Goal: Communication & Community: Answer question/provide support

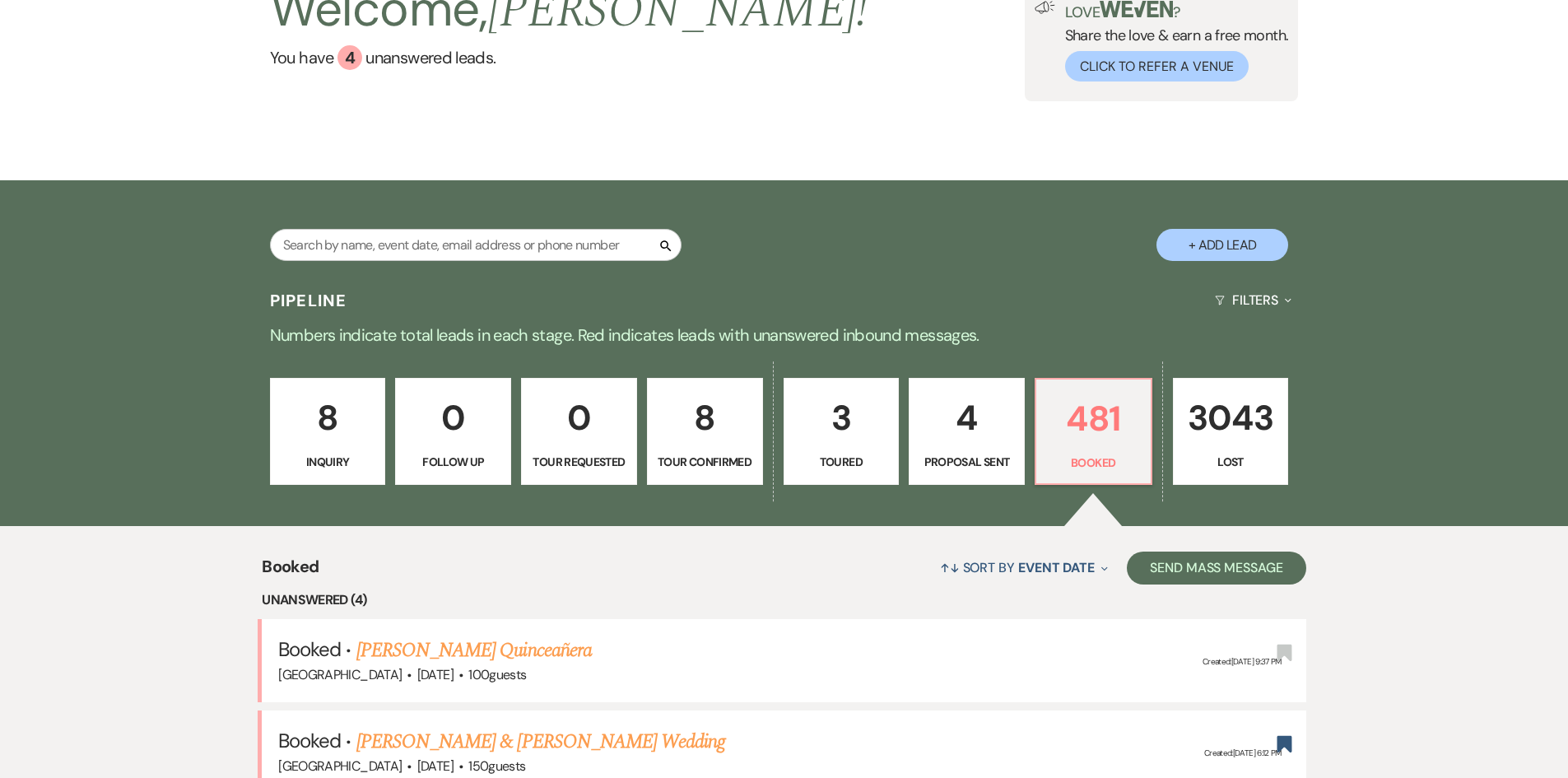
scroll to position [411, 0]
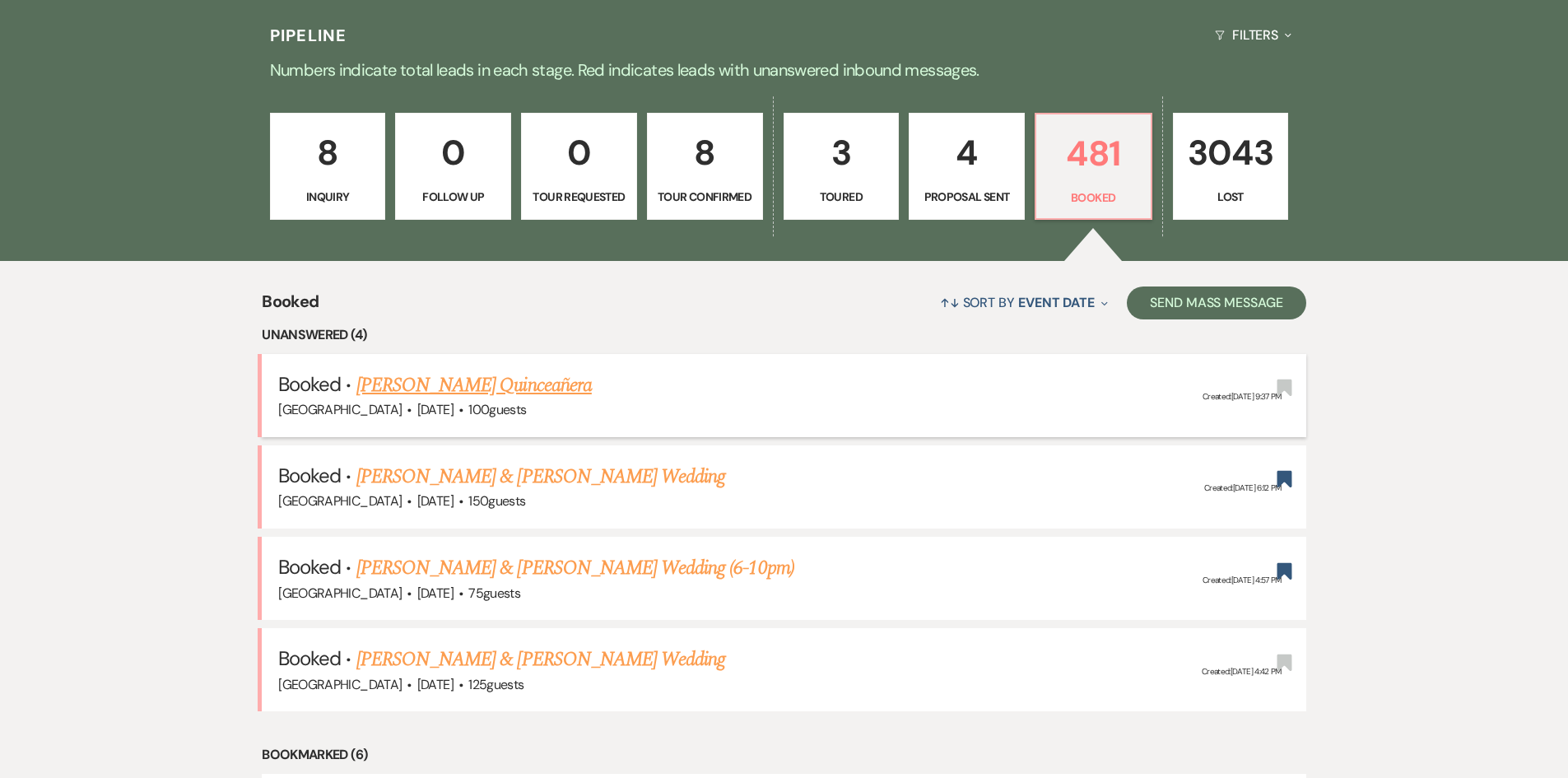
click at [495, 388] on link "[PERSON_NAME] Quinceañera" at bounding box center [474, 385] width 236 height 30
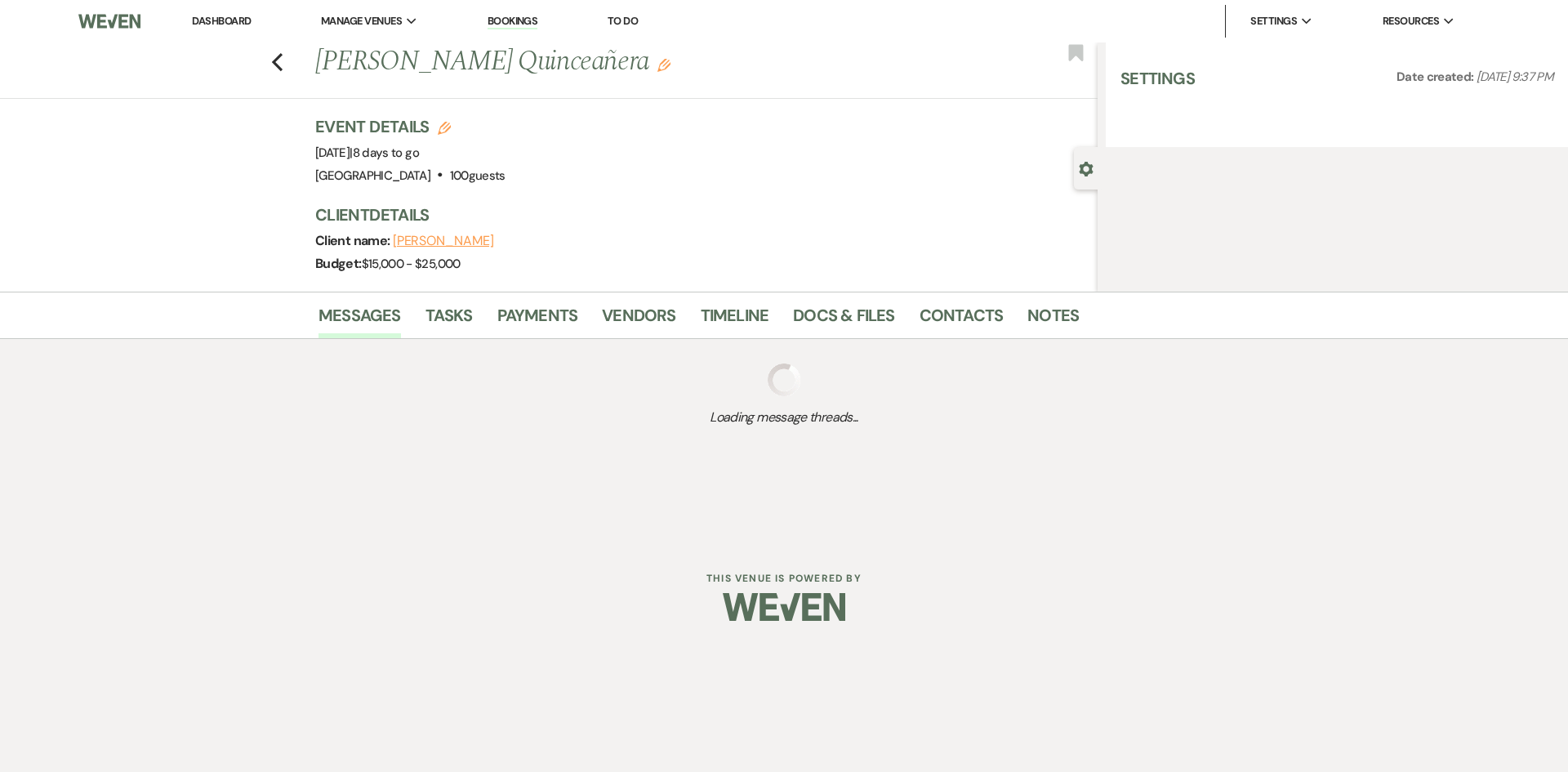
select select "5"
select select "4"
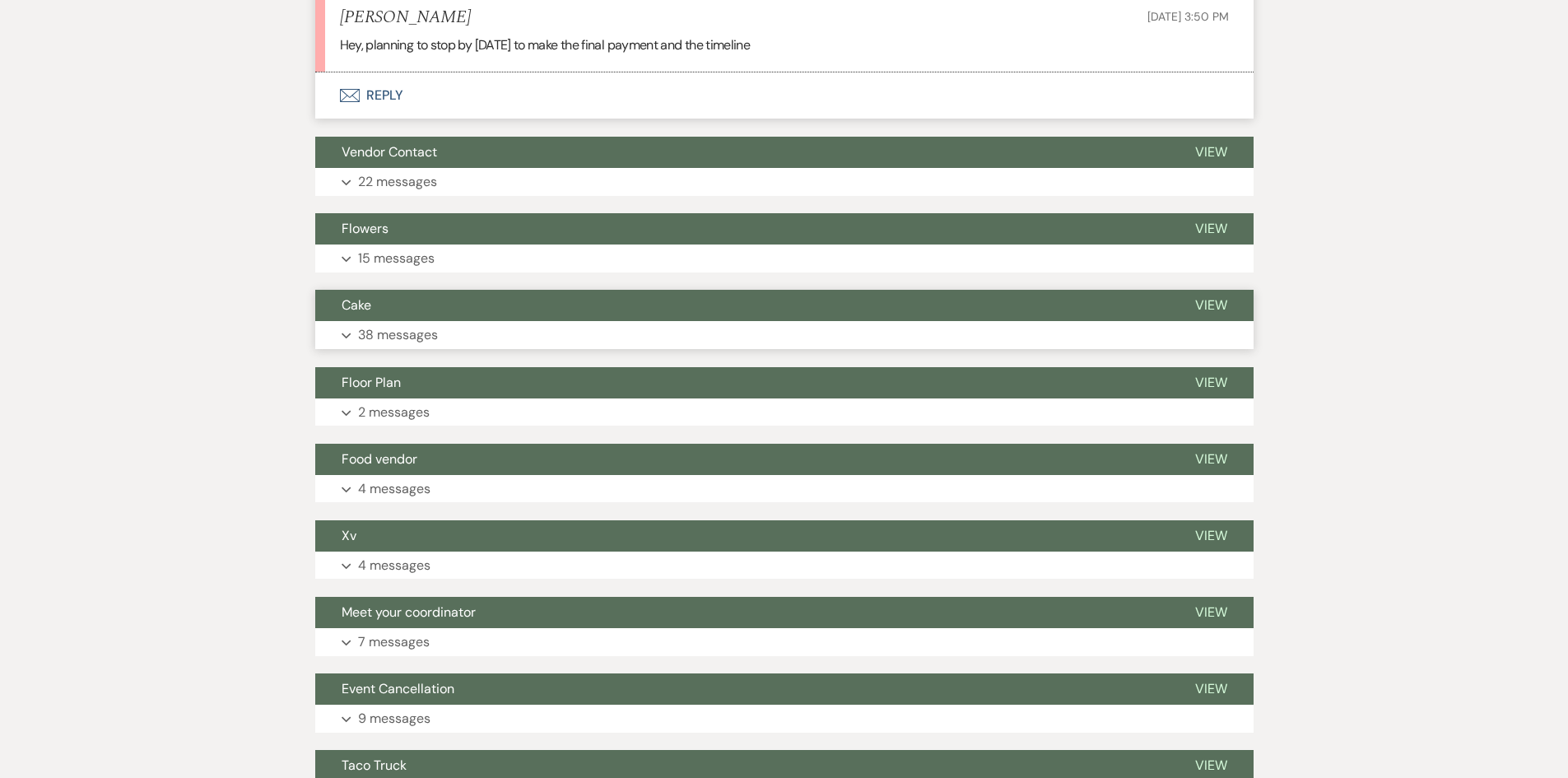
scroll to position [990, 0]
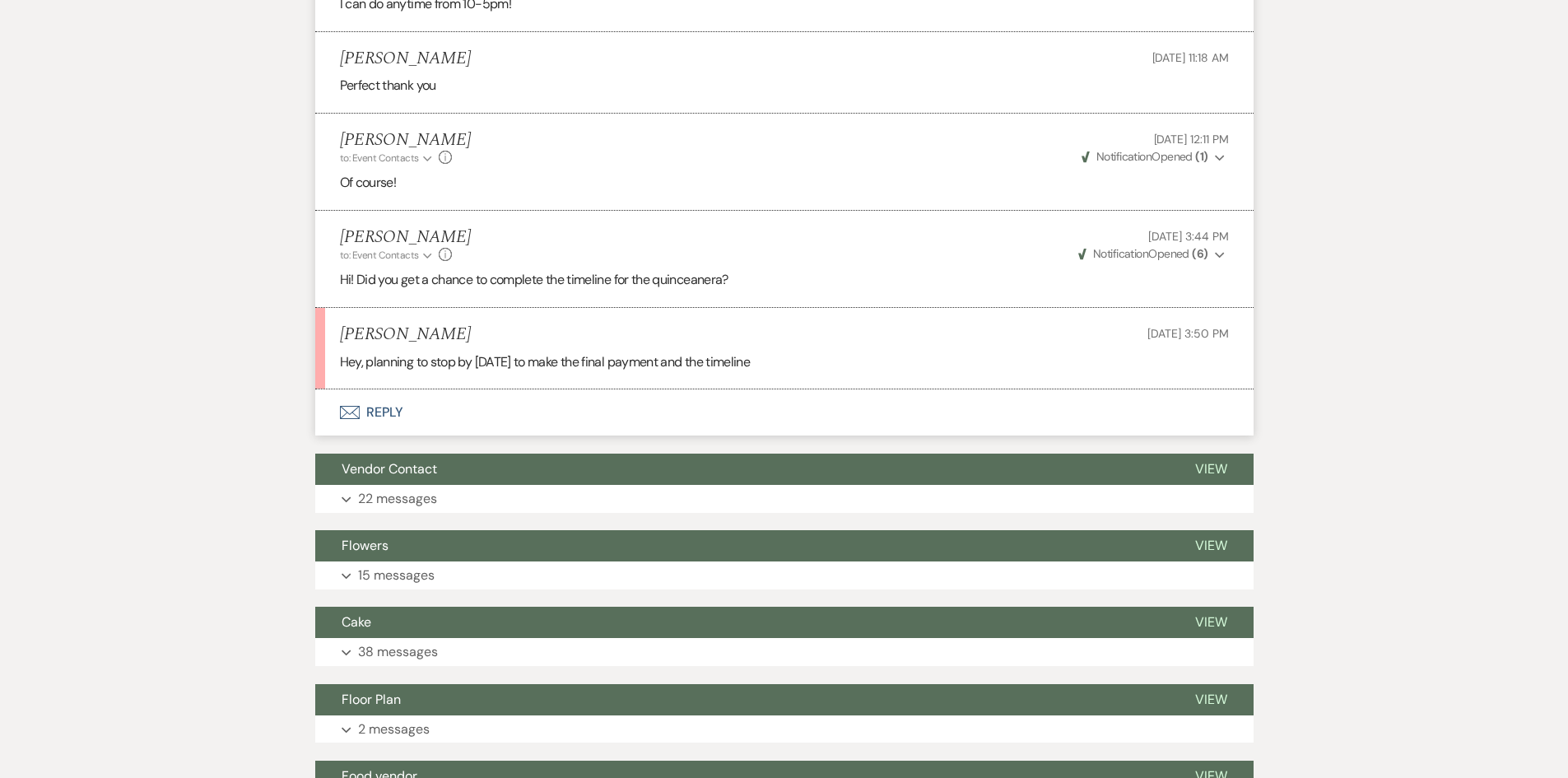
click at [388, 409] on button "Envelope Reply" at bounding box center [784, 411] width 938 height 46
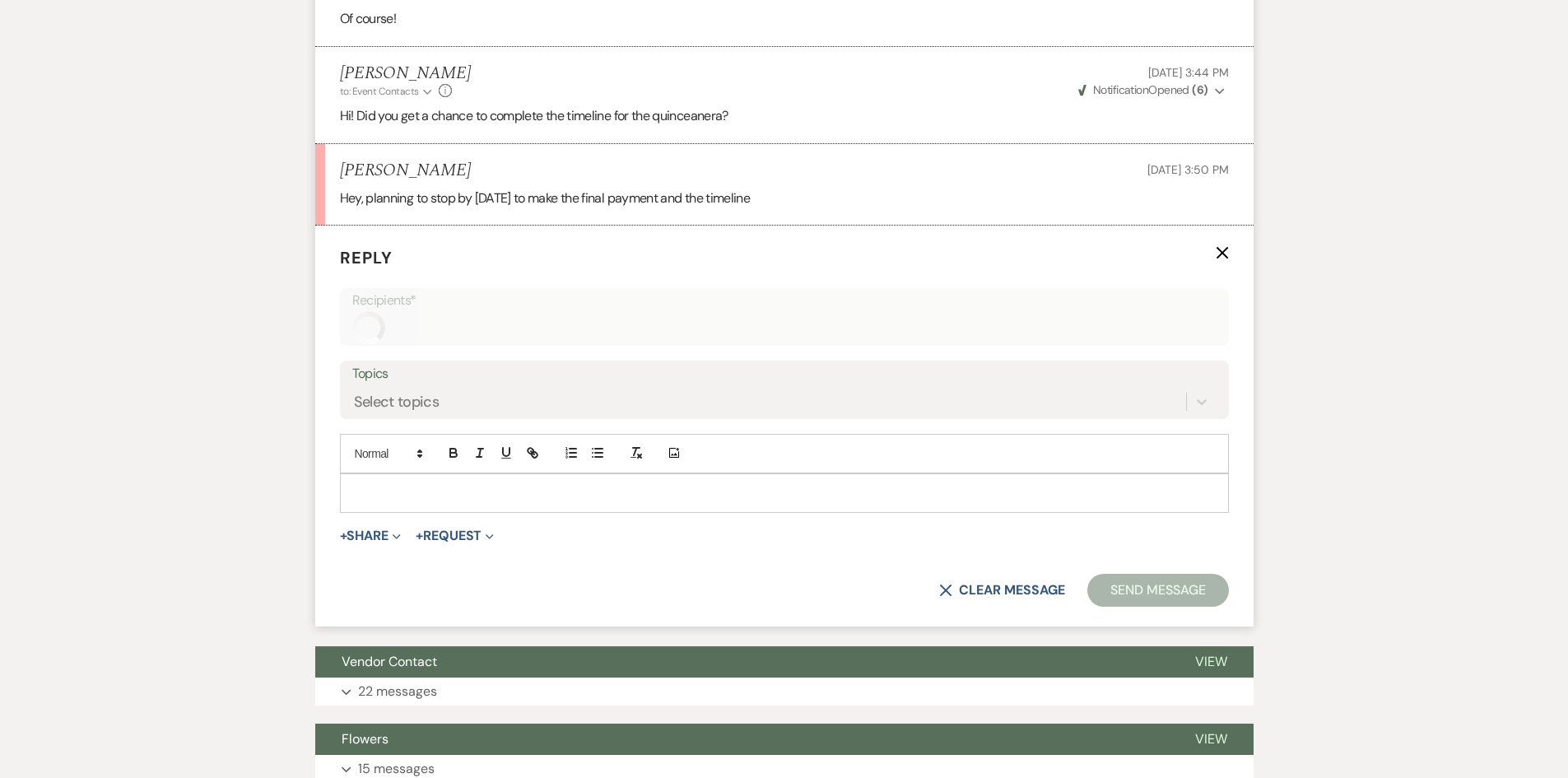
scroll to position [1162, 0]
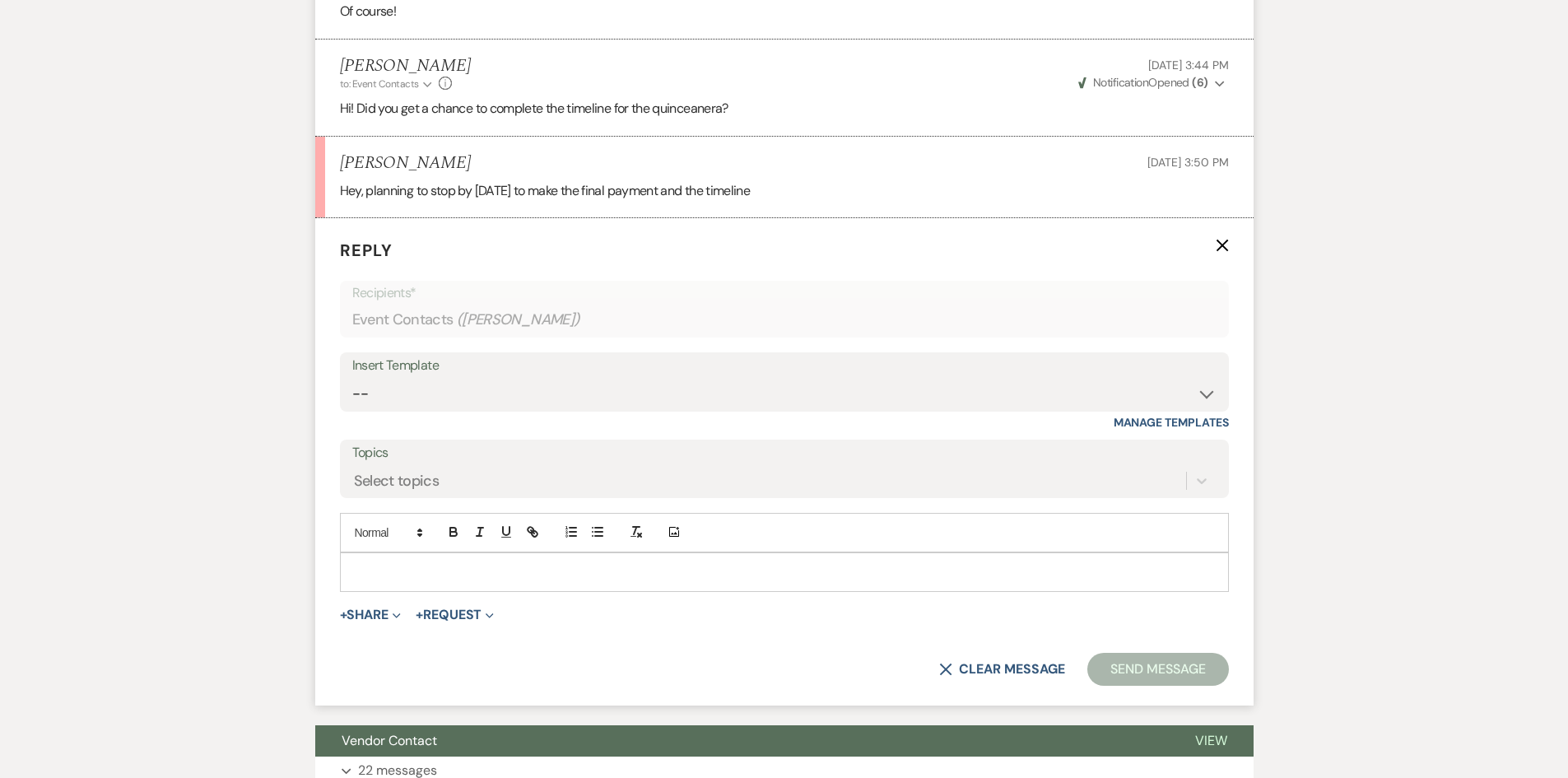
click at [409, 560] on div at bounding box center [784, 572] width 887 height 38
click at [1188, 668] on button "Send Message" at bounding box center [1157, 669] width 141 height 33
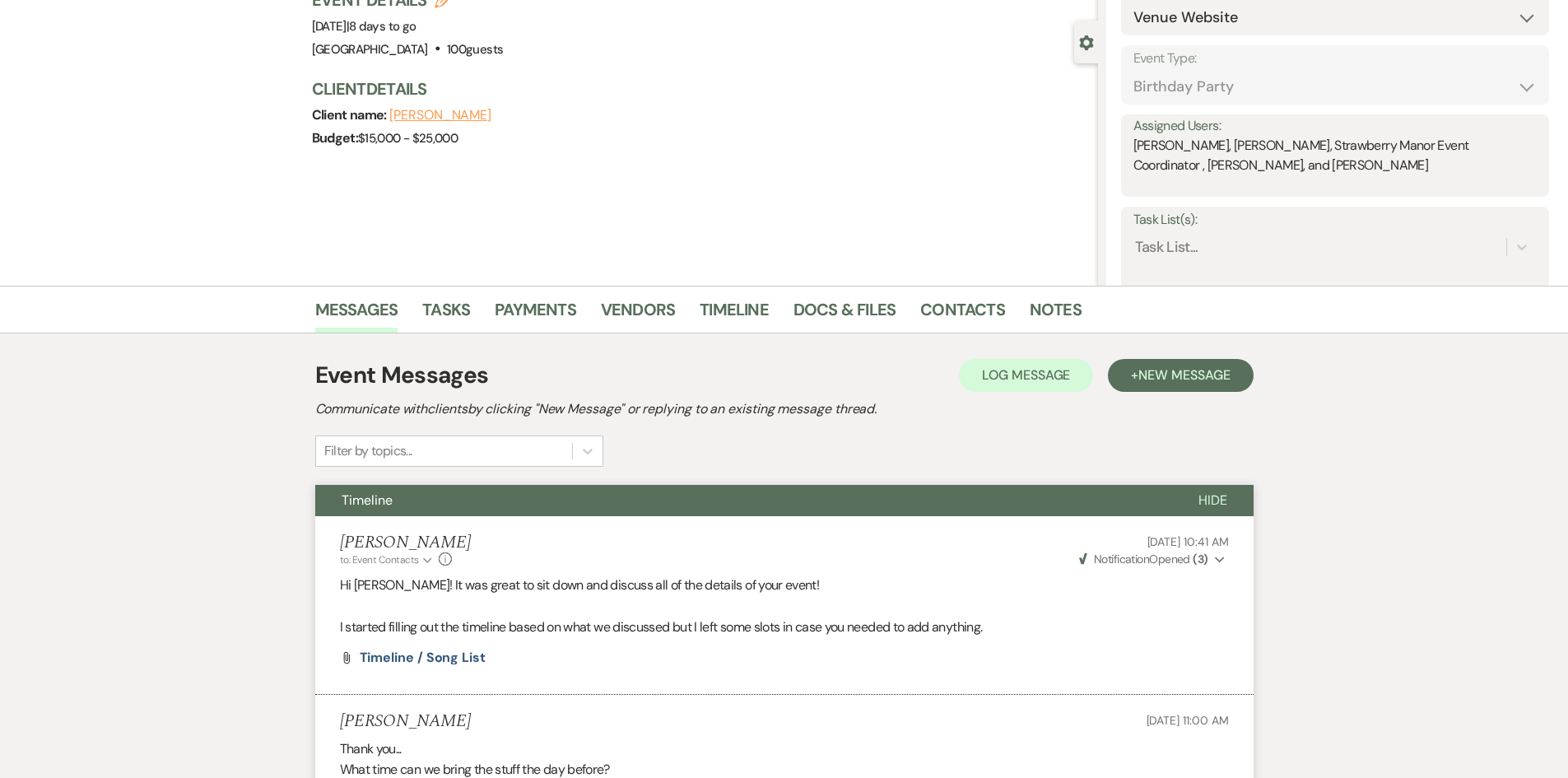
scroll to position [0, 0]
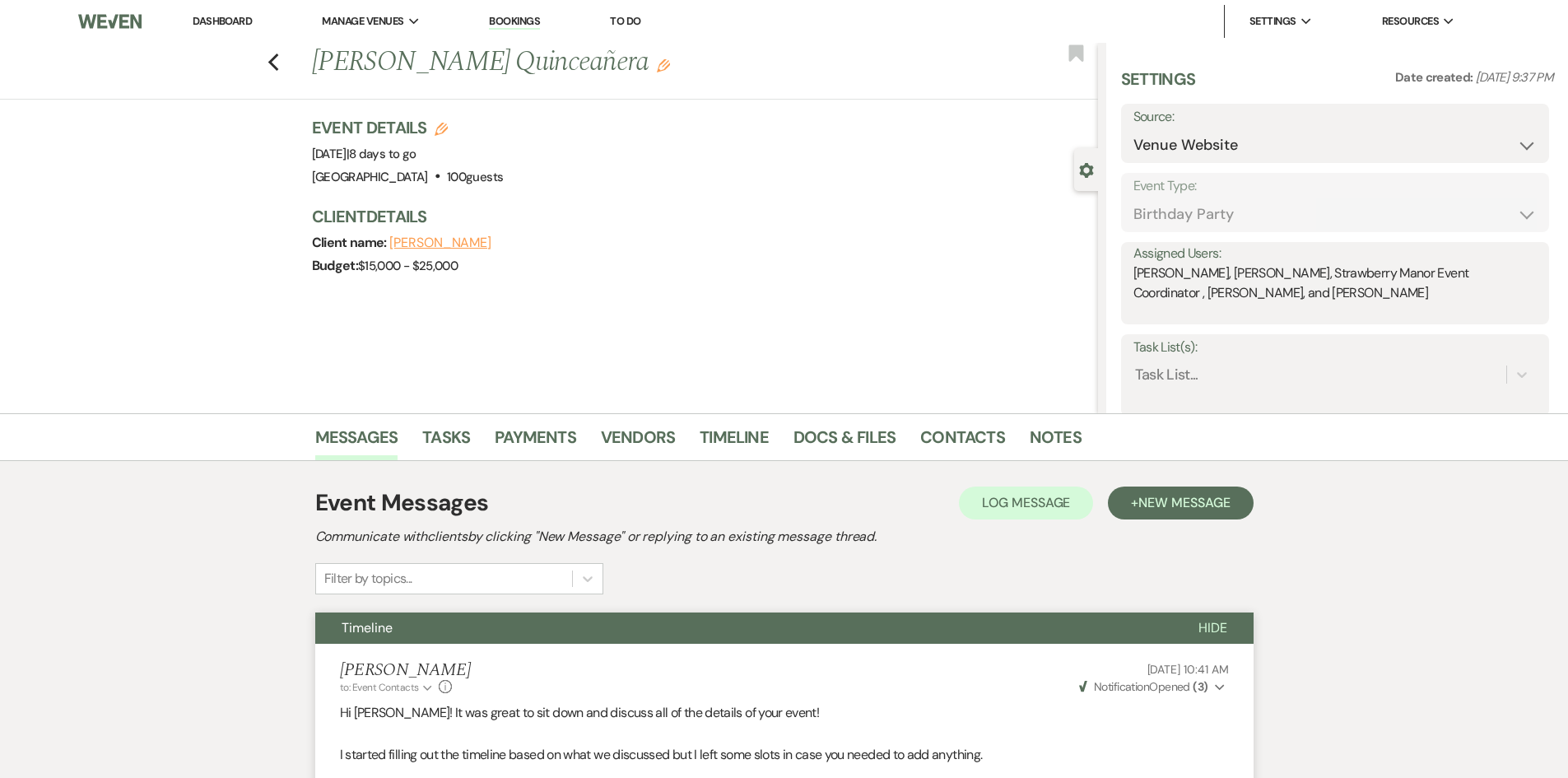
click at [226, 16] on link "Dashboard" at bounding box center [222, 22] width 59 height 14
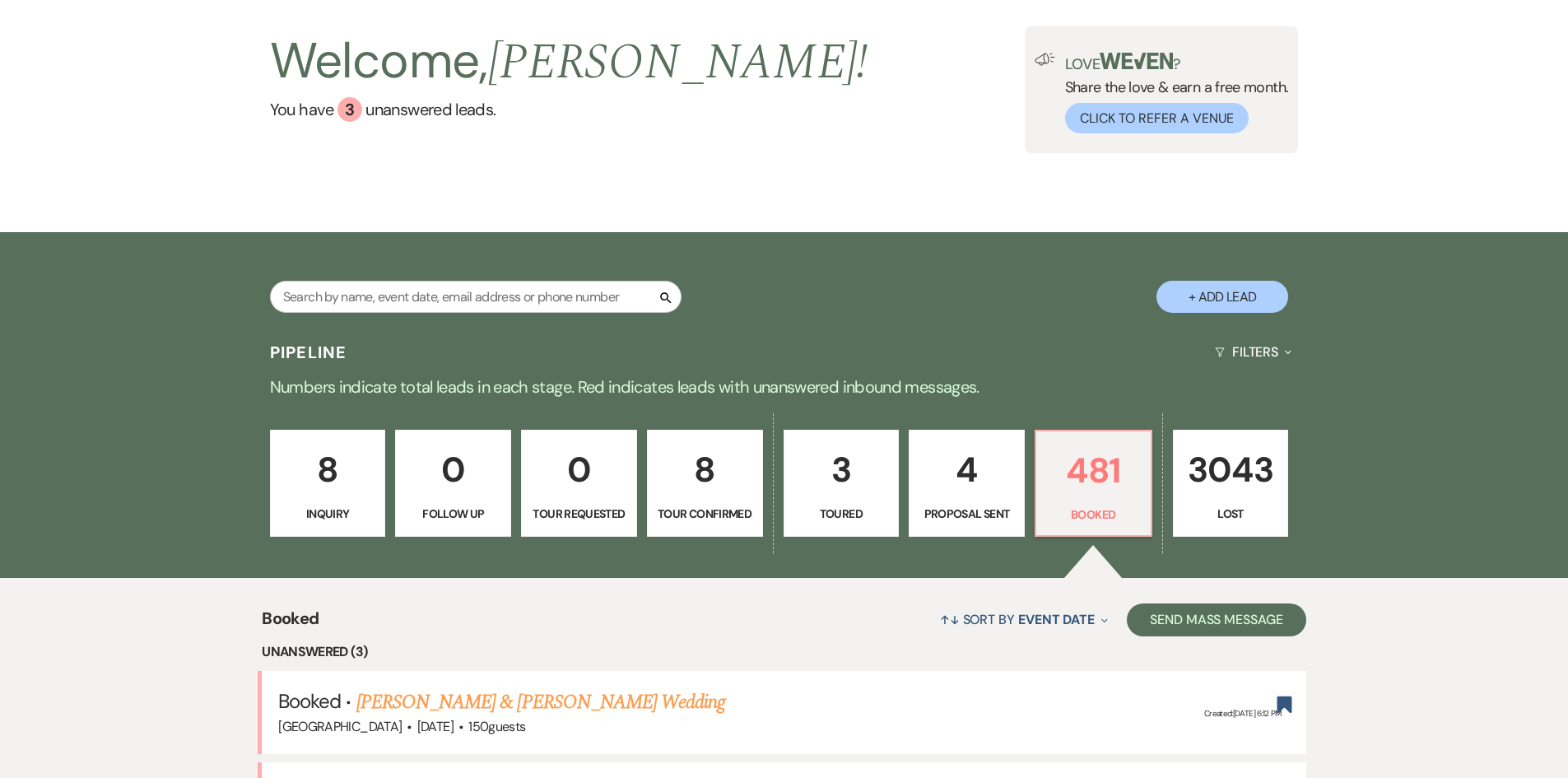
scroll to position [82, 0]
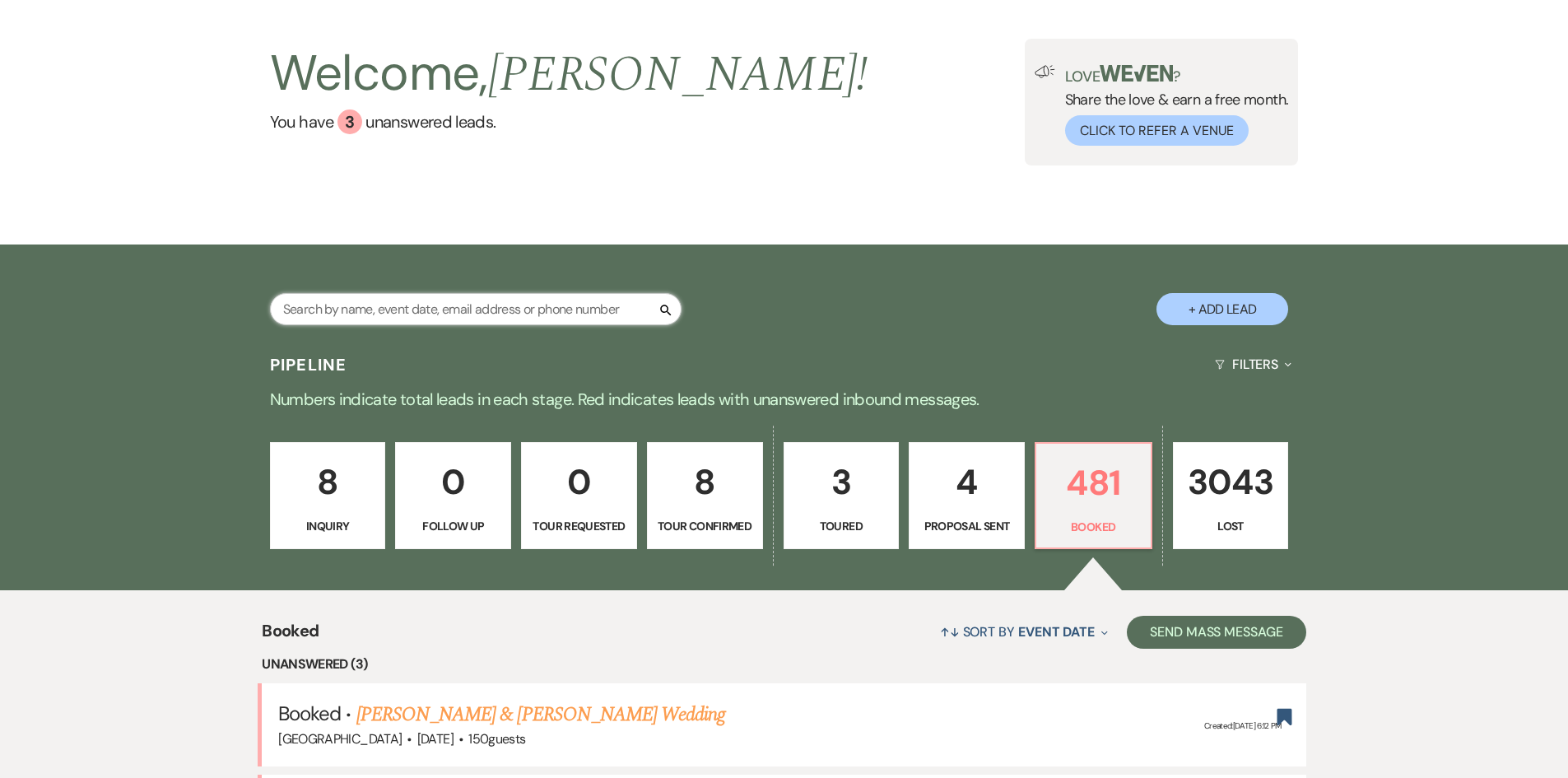
click at [515, 313] on input "text" at bounding box center [475, 309] width 411 height 32
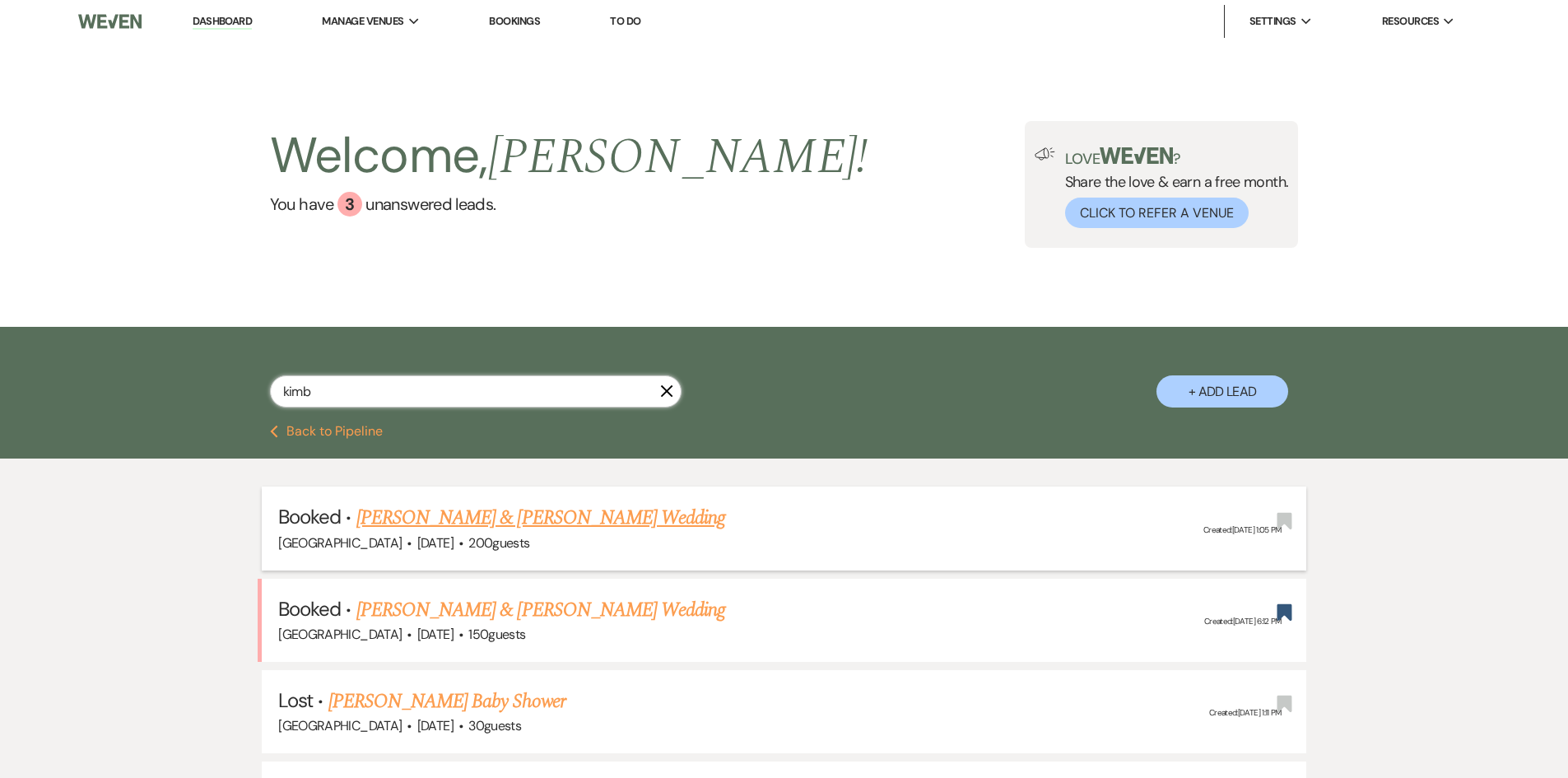
type input "kimb"
click at [564, 509] on link "[PERSON_NAME] & [PERSON_NAME] Wedding" at bounding box center [540, 517] width 368 height 30
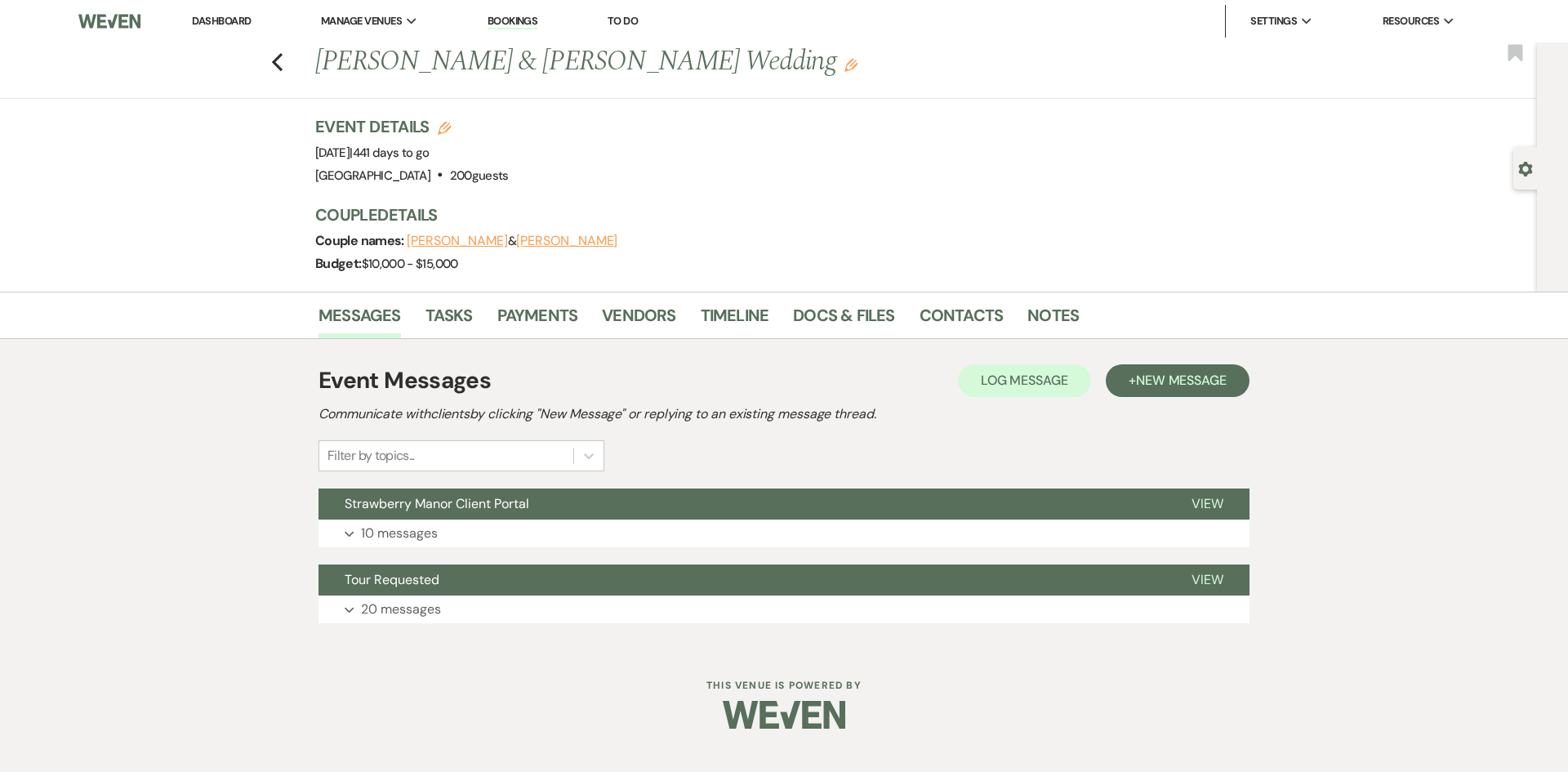
click at [498, 231] on div "Couple names: [PERSON_NAME] & [PERSON_NAME]" at bounding box center [773, 241] width 915 height 23
click at [516, 245] on button "[PERSON_NAME]" at bounding box center [567, 241] width 101 height 13
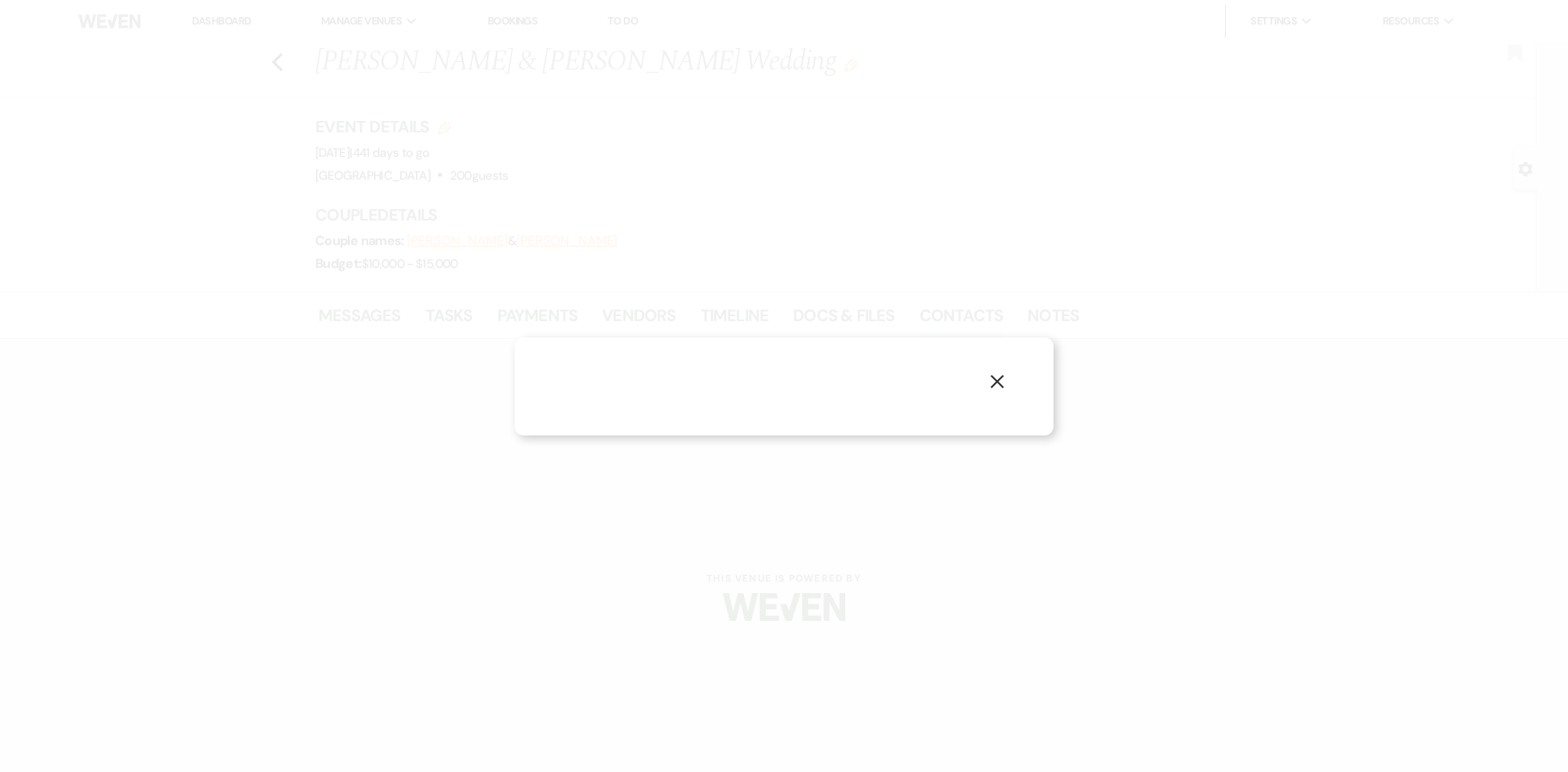
select select "1"
select select "text"
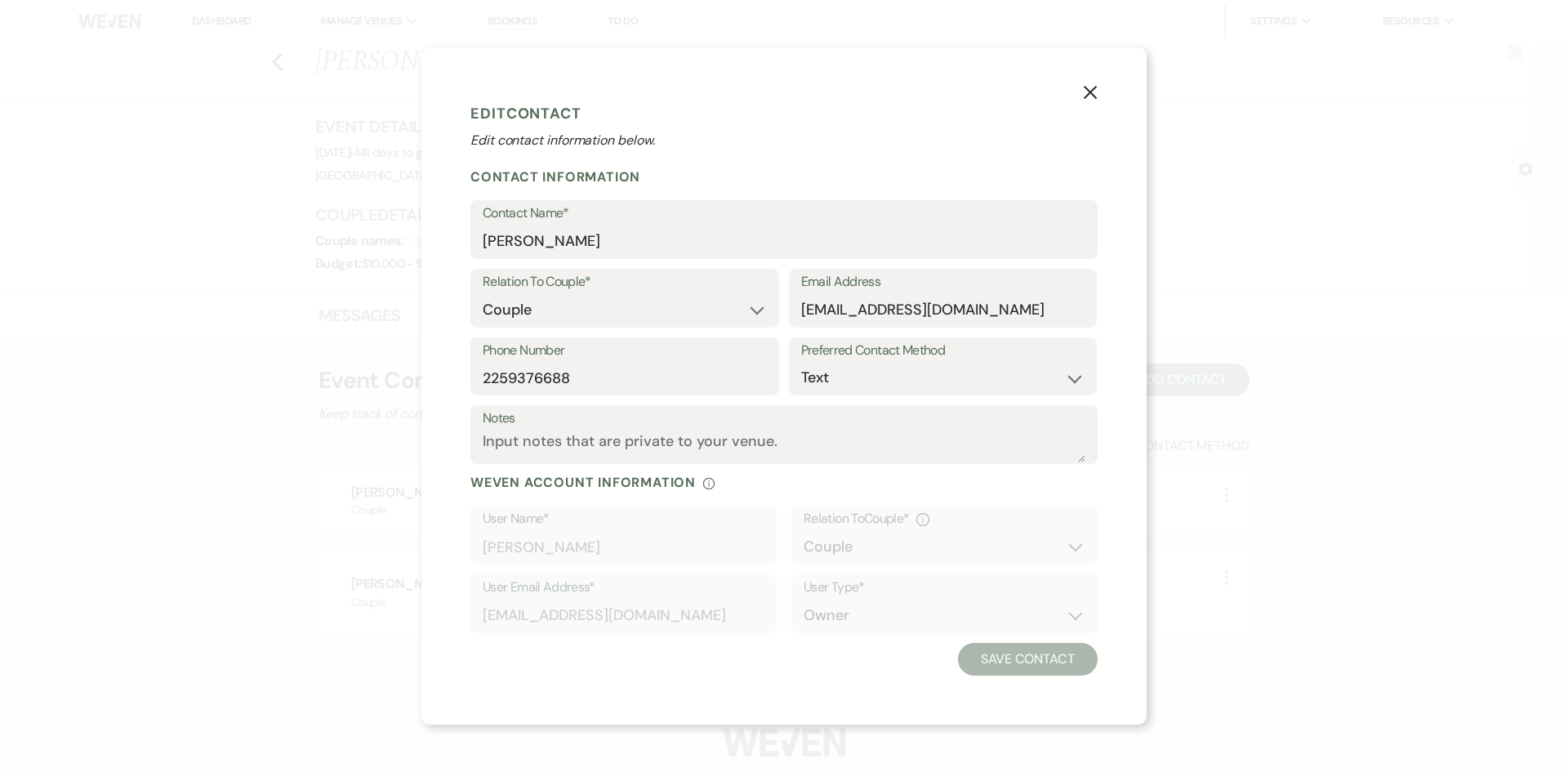
click at [1086, 98] on use "button" at bounding box center [1090, 92] width 13 height 13
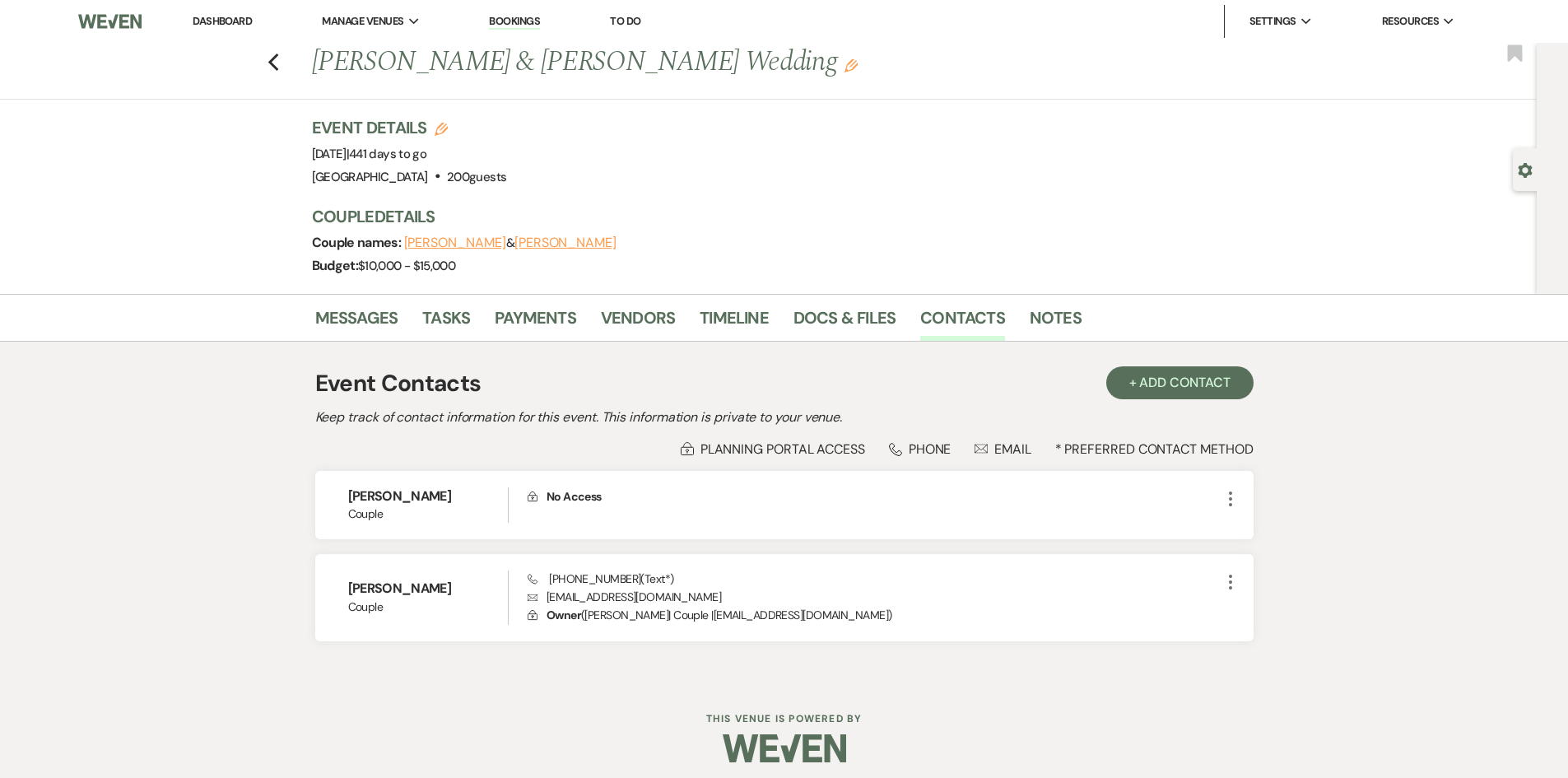
drag, startPoint x: 276, startPoint y: 105, endPoint x: 702, endPoint y: 225, distance: 442.6
click at [702, 225] on div "Previous [PERSON_NAME] & [PERSON_NAME] Wedding Edit Bookmark Gear Settings Even…" at bounding box center [768, 169] width 1537 height 251
click at [702, 225] on h3 "Couple Details" at bounding box center [772, 217] width 922 height 23
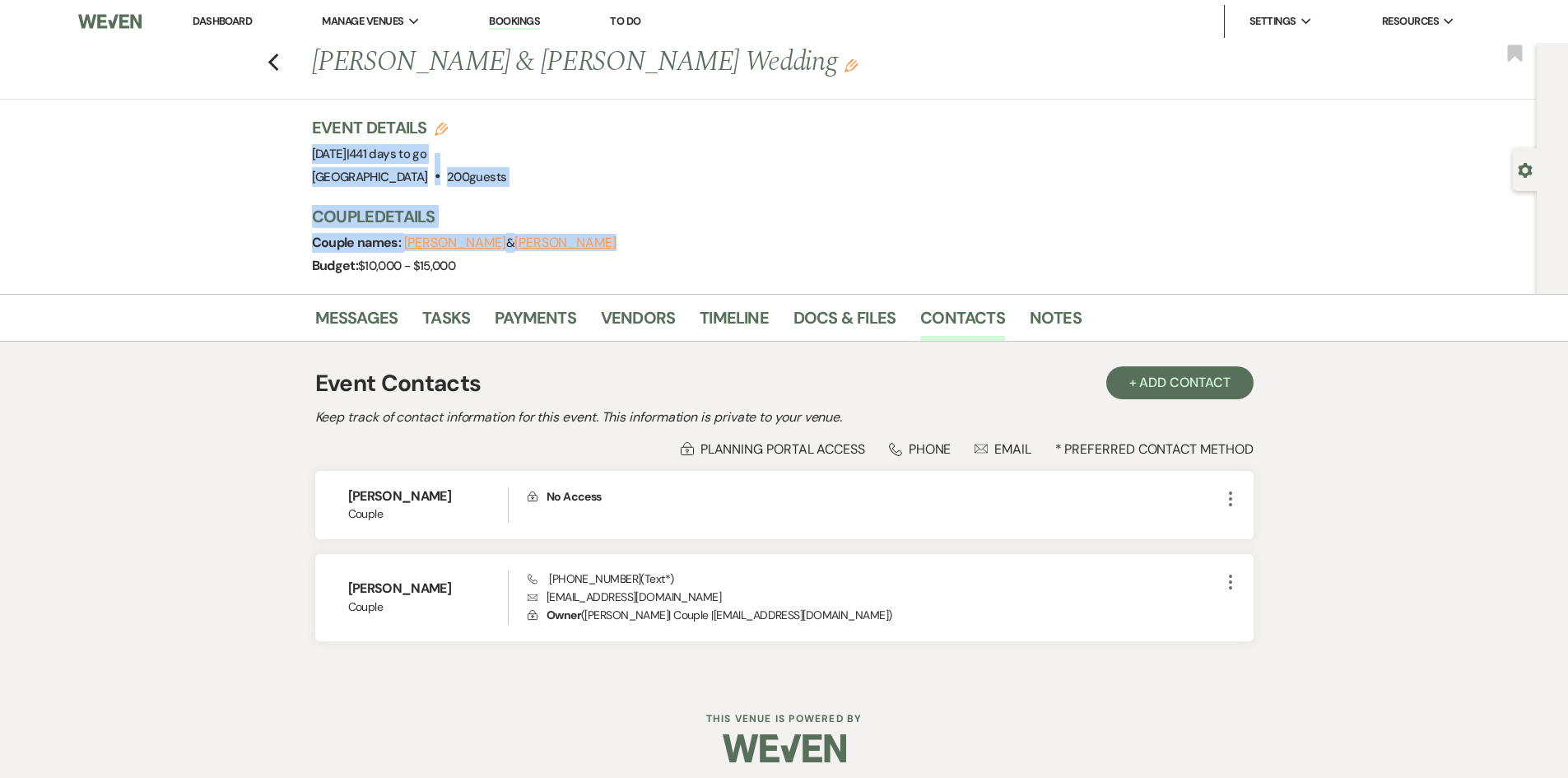
drag, startPoint x: 359, startPoint y: 152, endPoint x: 573, endPoint y: 231, distance: 228.1
click at [573, 231] on div "Previous [PERSON_NAME] & [PERSON_NAME] Wedding Edit Bookmark Gear Settings Even…" at bounding box center [768, 169] width 1537 height 251
click at [605, 211] on h3 "Couple Details" at bounding box center [772, 217] width 922 height 23
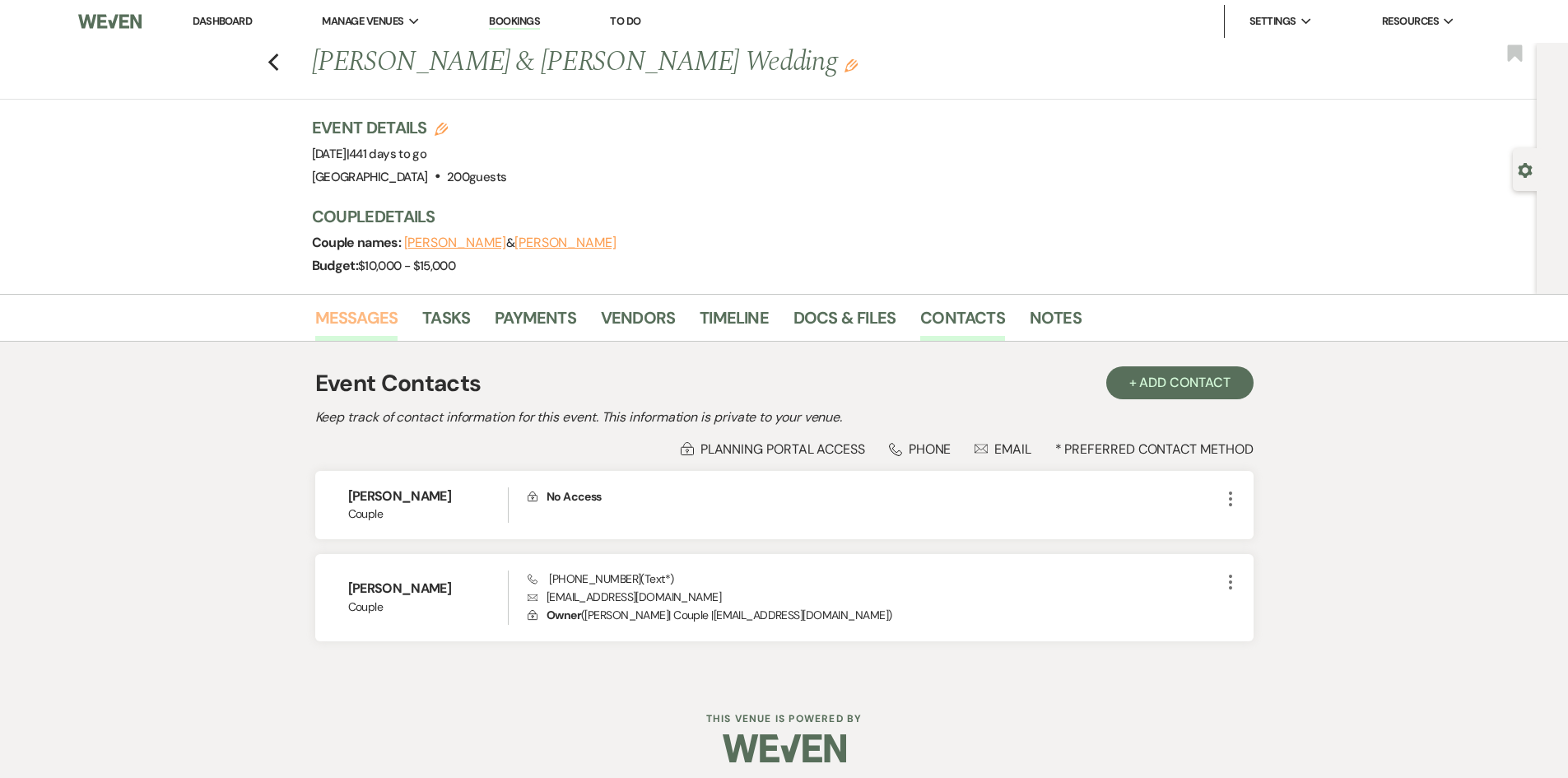
click at [328, 307] on link "Messages" at bounding box center [357, 323] width 83 height 36
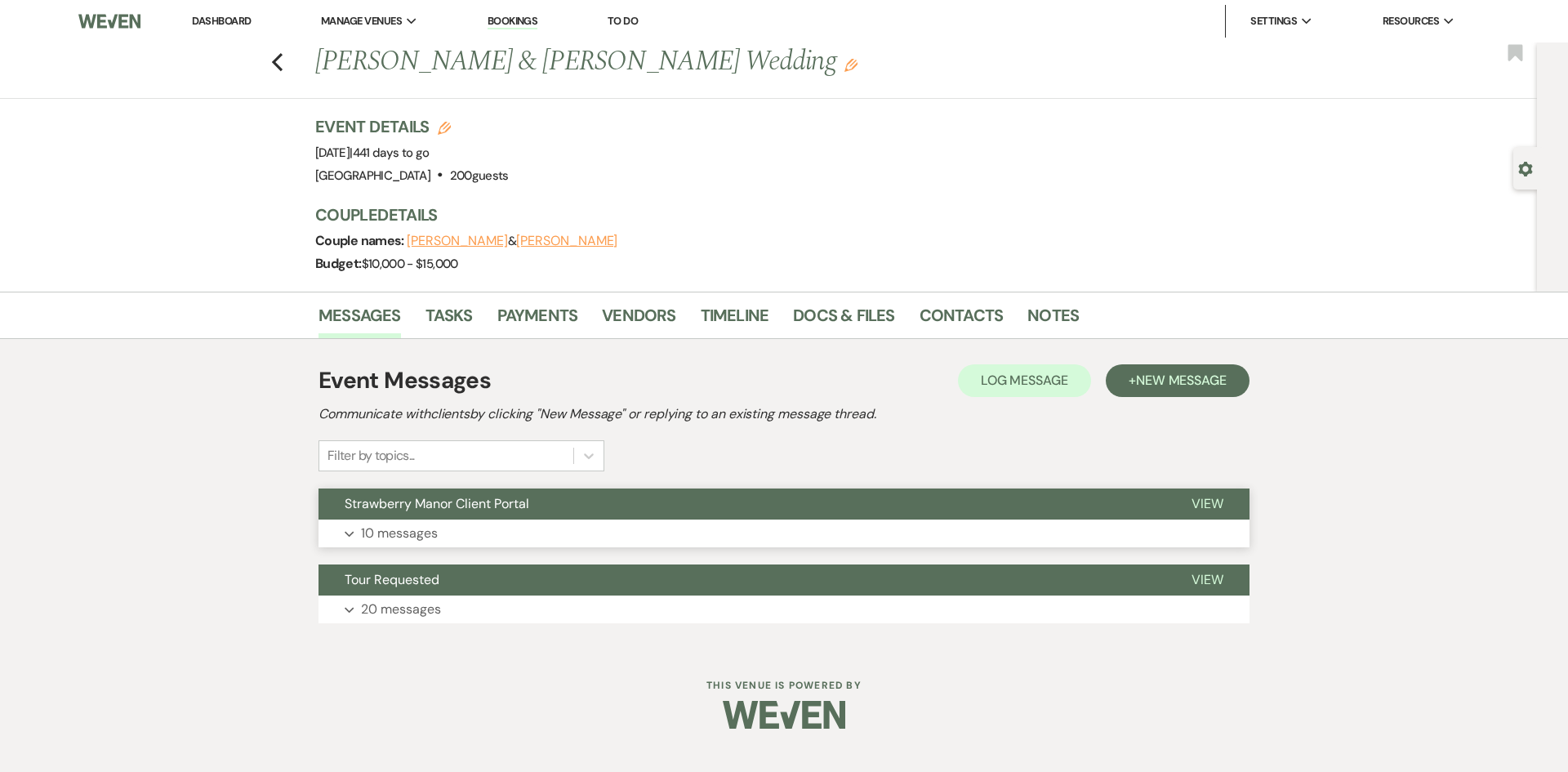
click at [407, 529] on p "10 messages" at bounding box center [399, 534] width 76 height 21
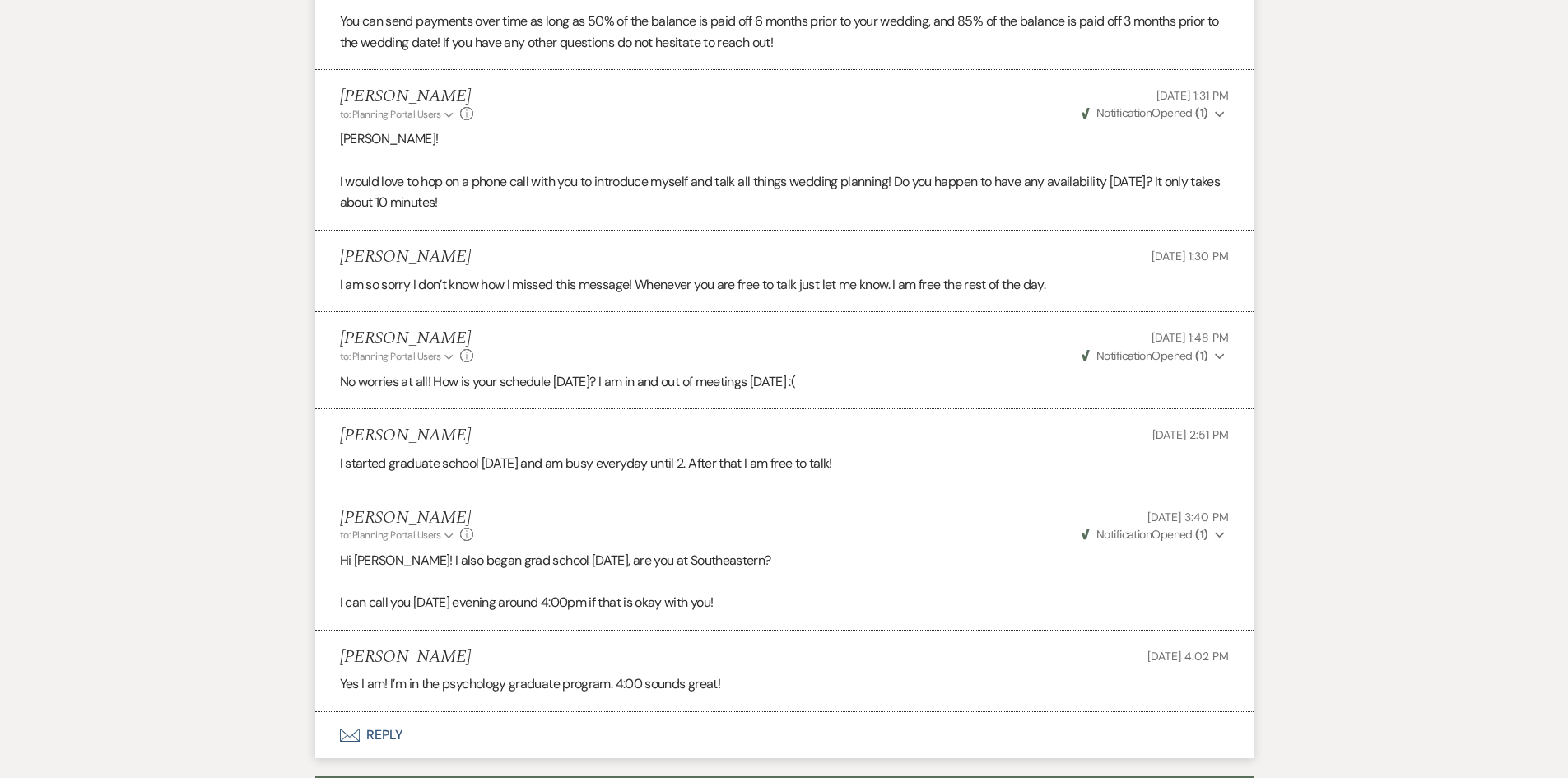
scroll to position [1505, 0]
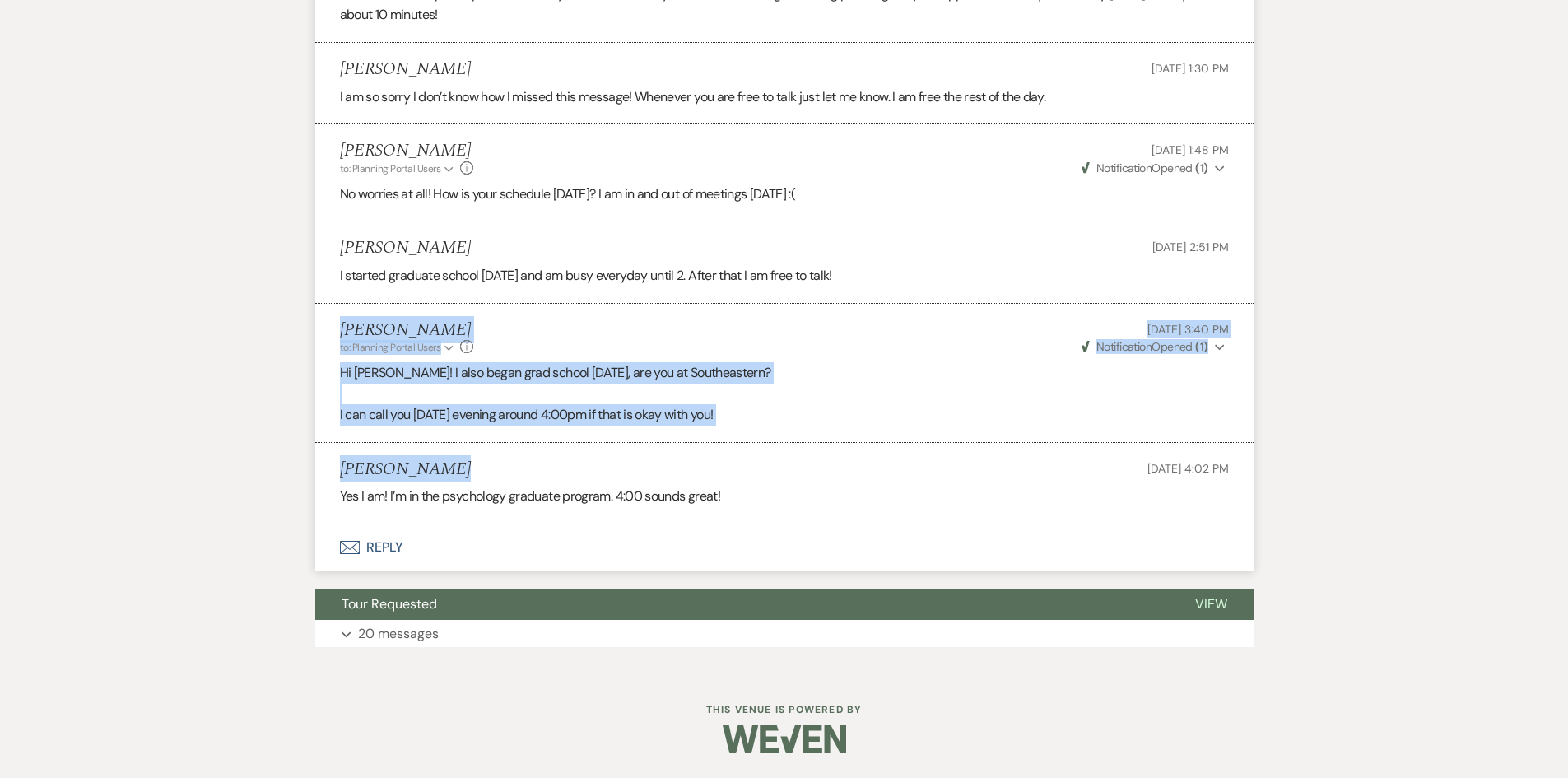
drag, startPoint x: 260, startPoint y: 324, endPoint x: 800, endPoint y: 480, distance: 562.1
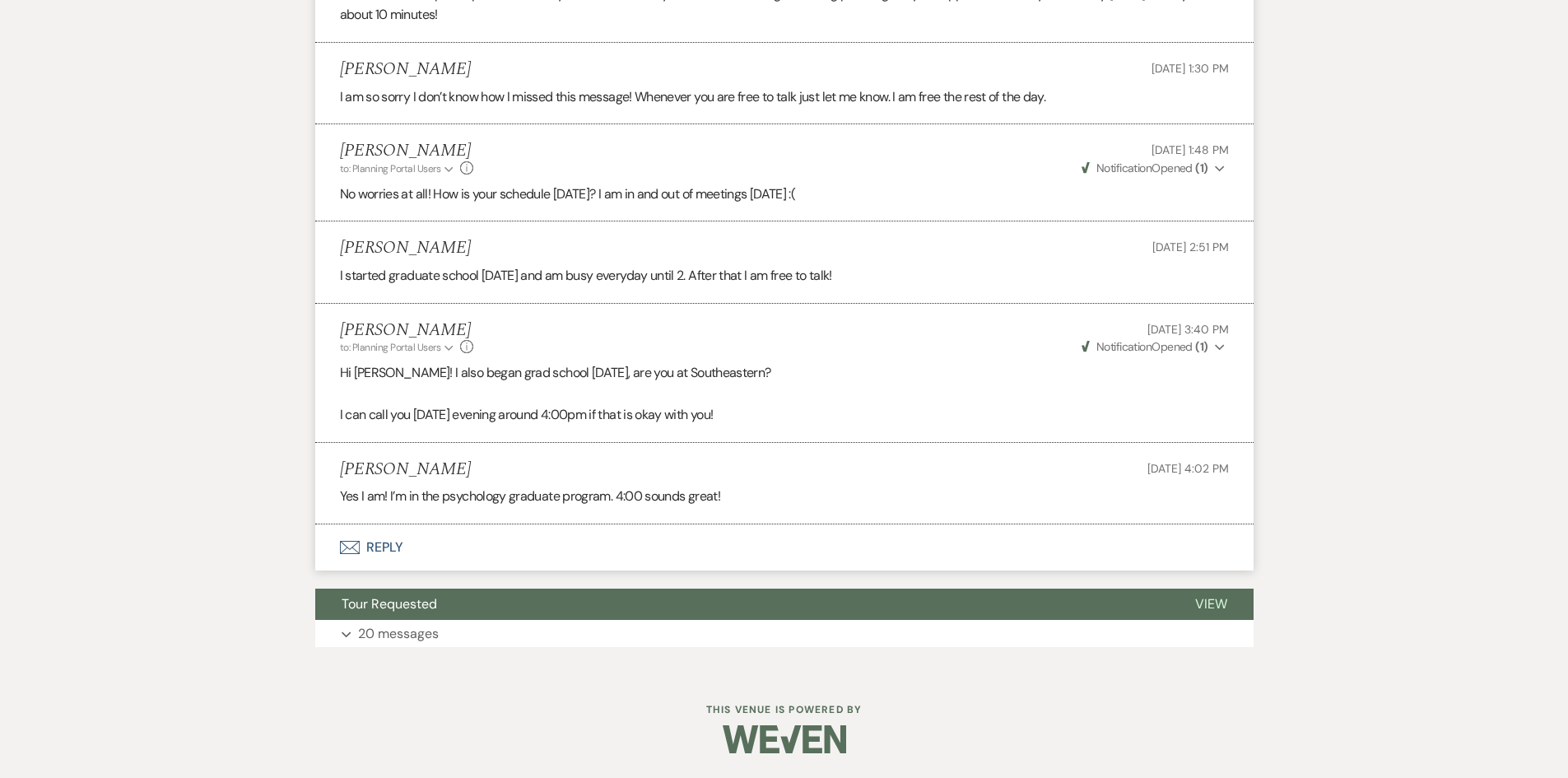
click at [800, 484] on li "[PERSON_NAME] [DATE] 4:02 PM Yes I am! I’m in the psychology graduate program. …" at bounding box center [784, 483] width 938 height 82
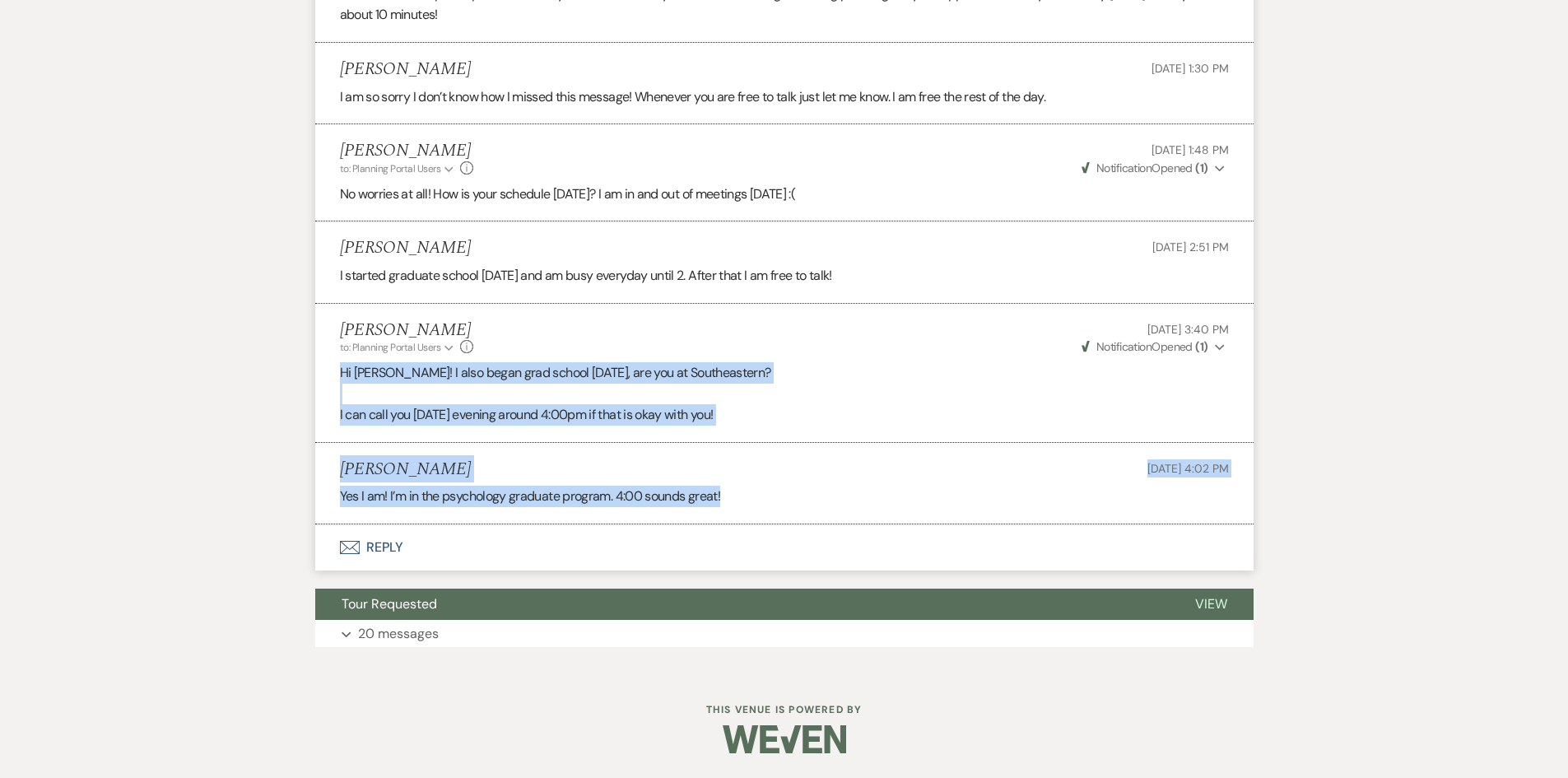
drag, startPoint x: 742, startPoint y: 492, endPoint x: 264, endPoint y: 364, distance: 494.8
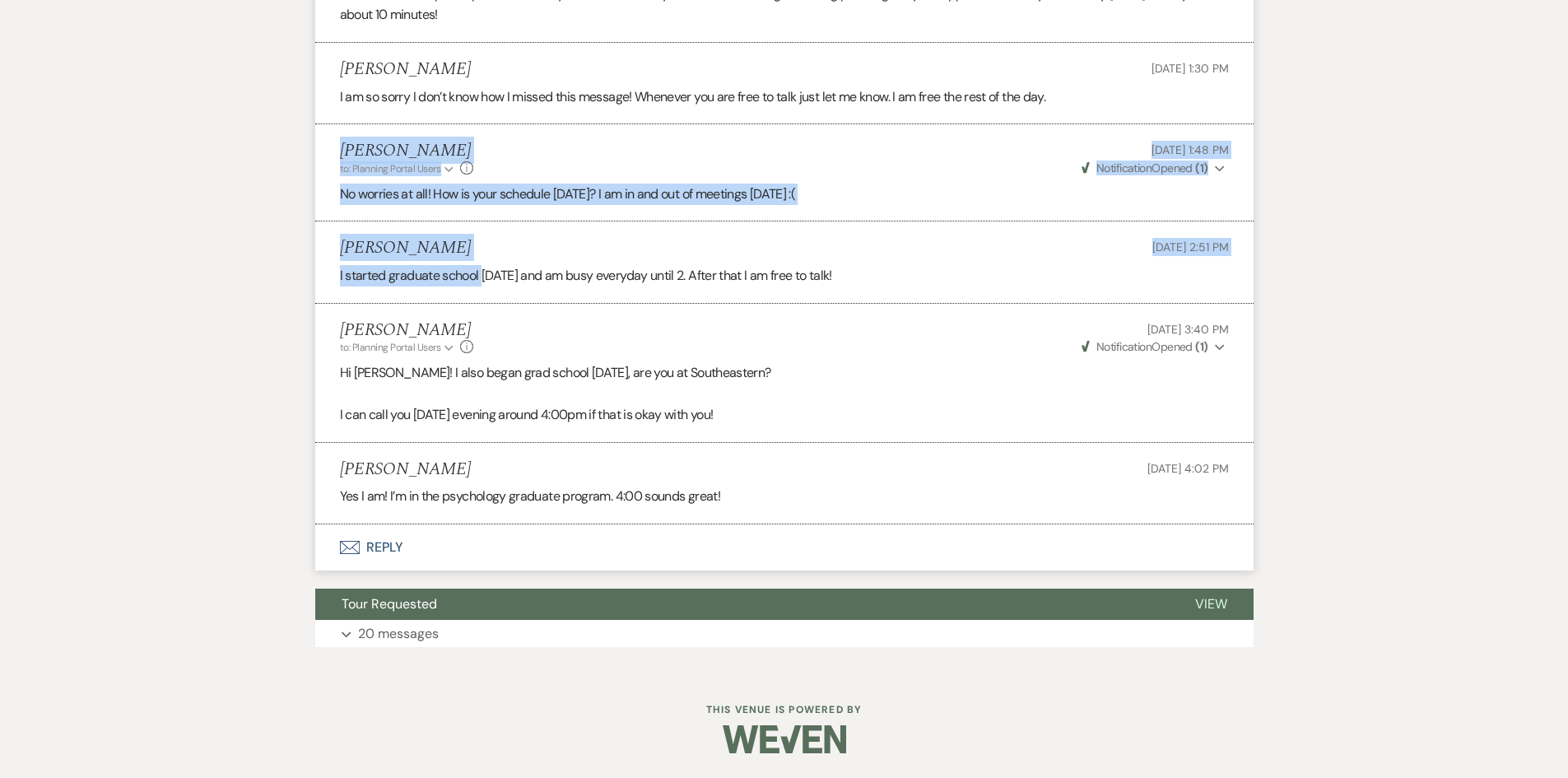
drag, startPoint x: 322, startPoint y: 126, endPoint x: 596, endPoint y: 288, distance: 318.3
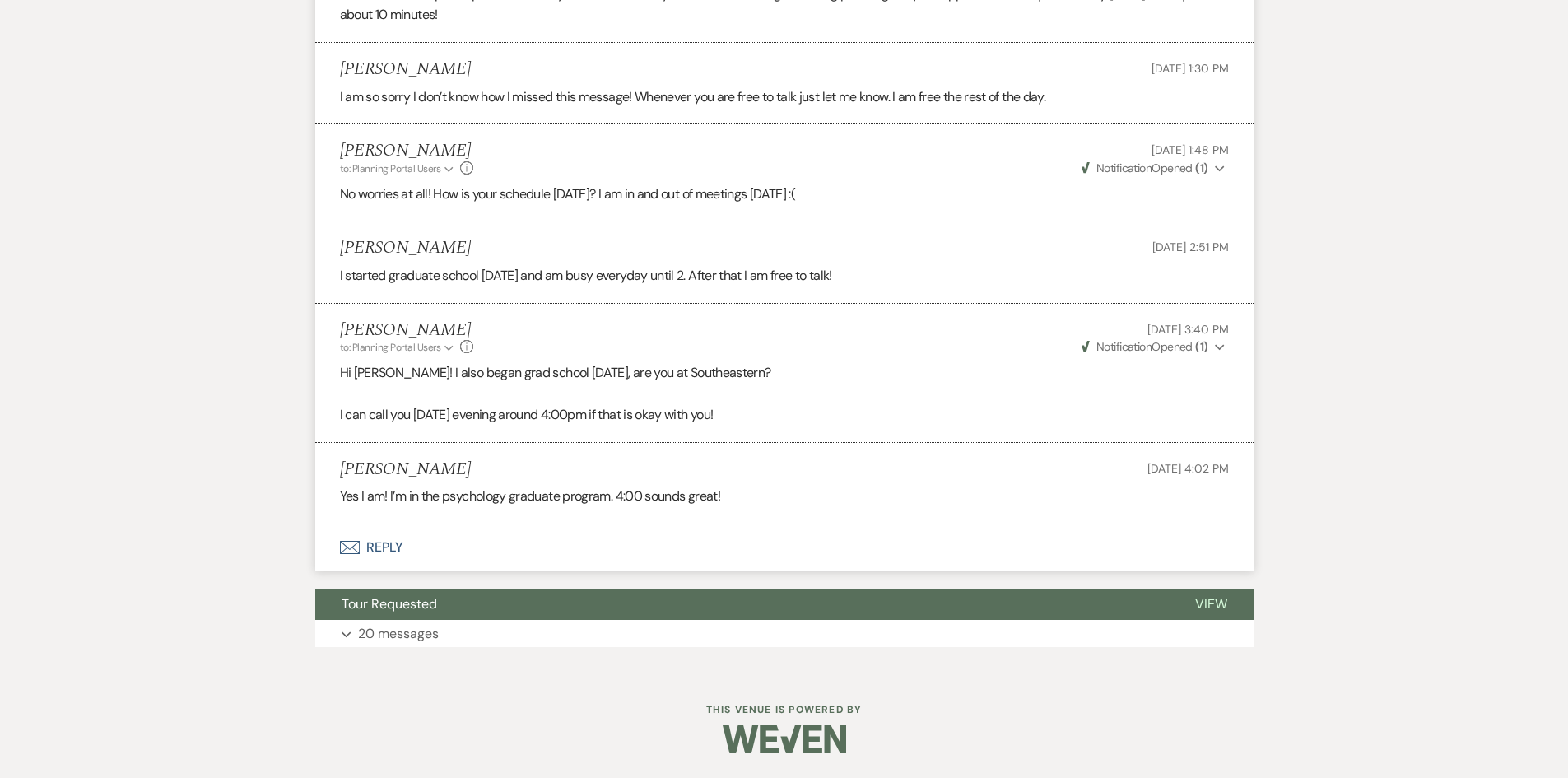
click at [866, 359] on li "[PERSON_NAME] to: Planning Portal Users Expand Info [DATE] 3:40 PM Weven Check …" at bounding box center [784, 373] width 938 height 139
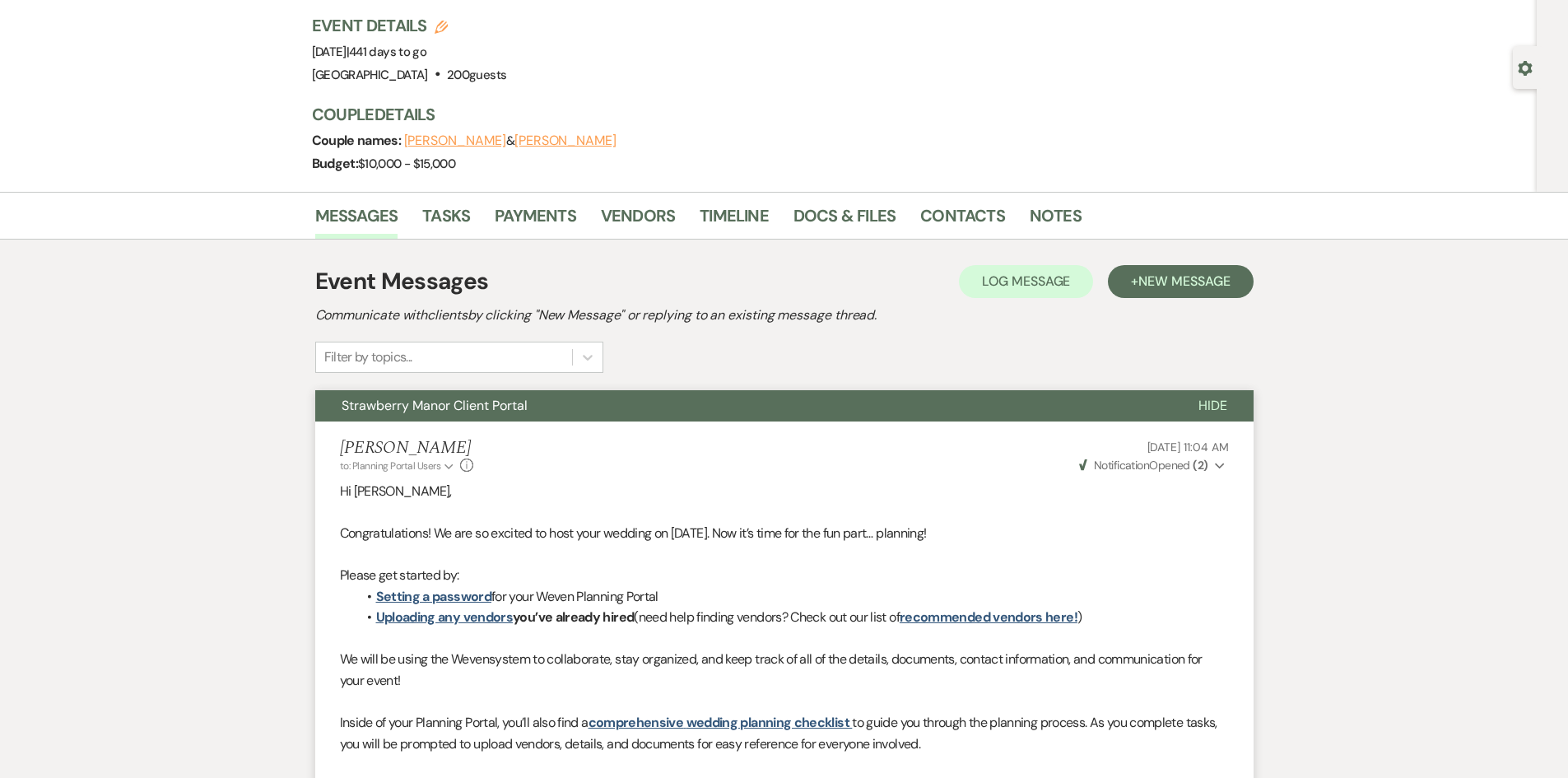
scroll to position [0, 0]
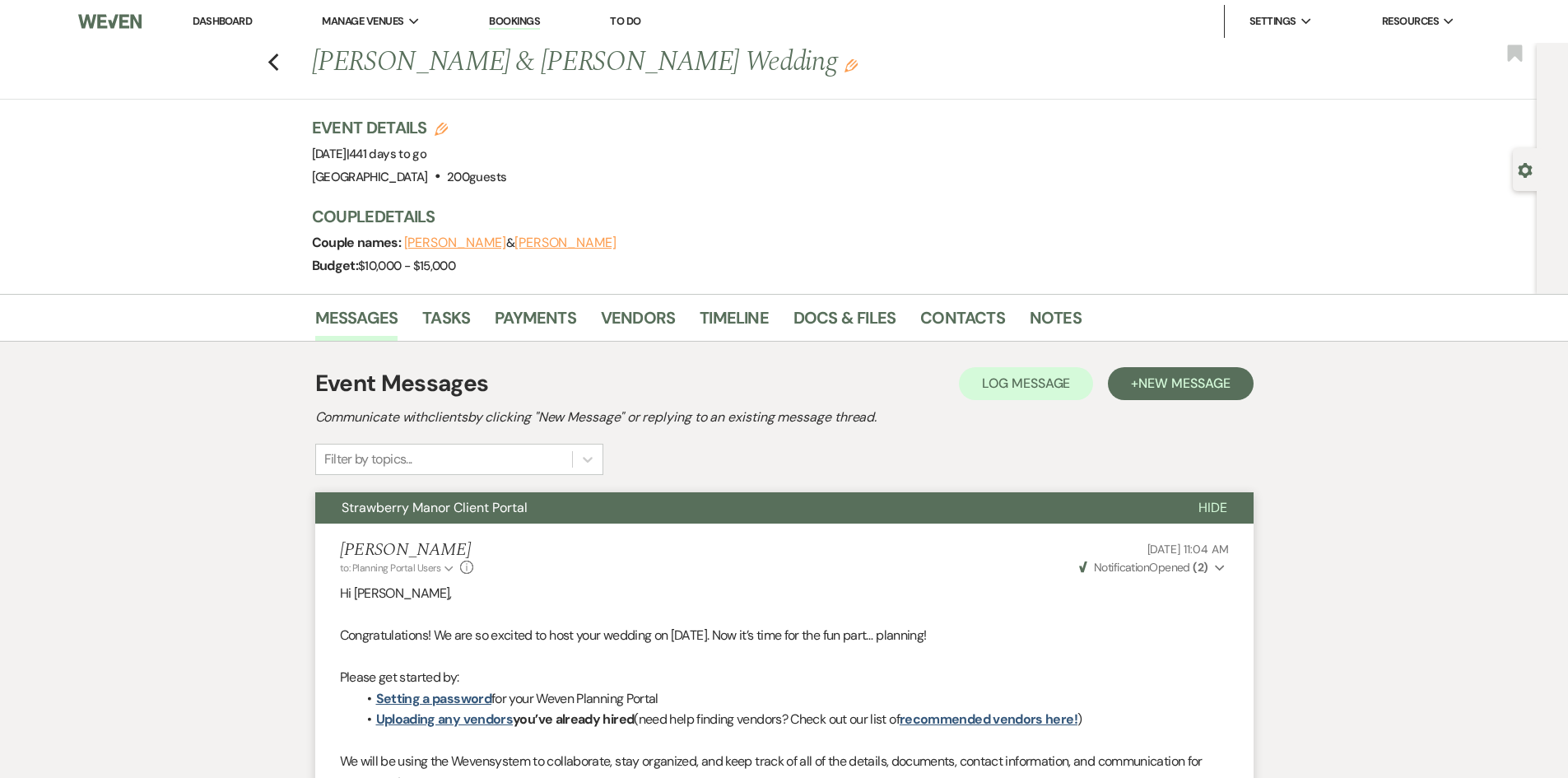
click at [206, 21] on link "Dashboard" at bounding box center [222, 22] width 59 height 14
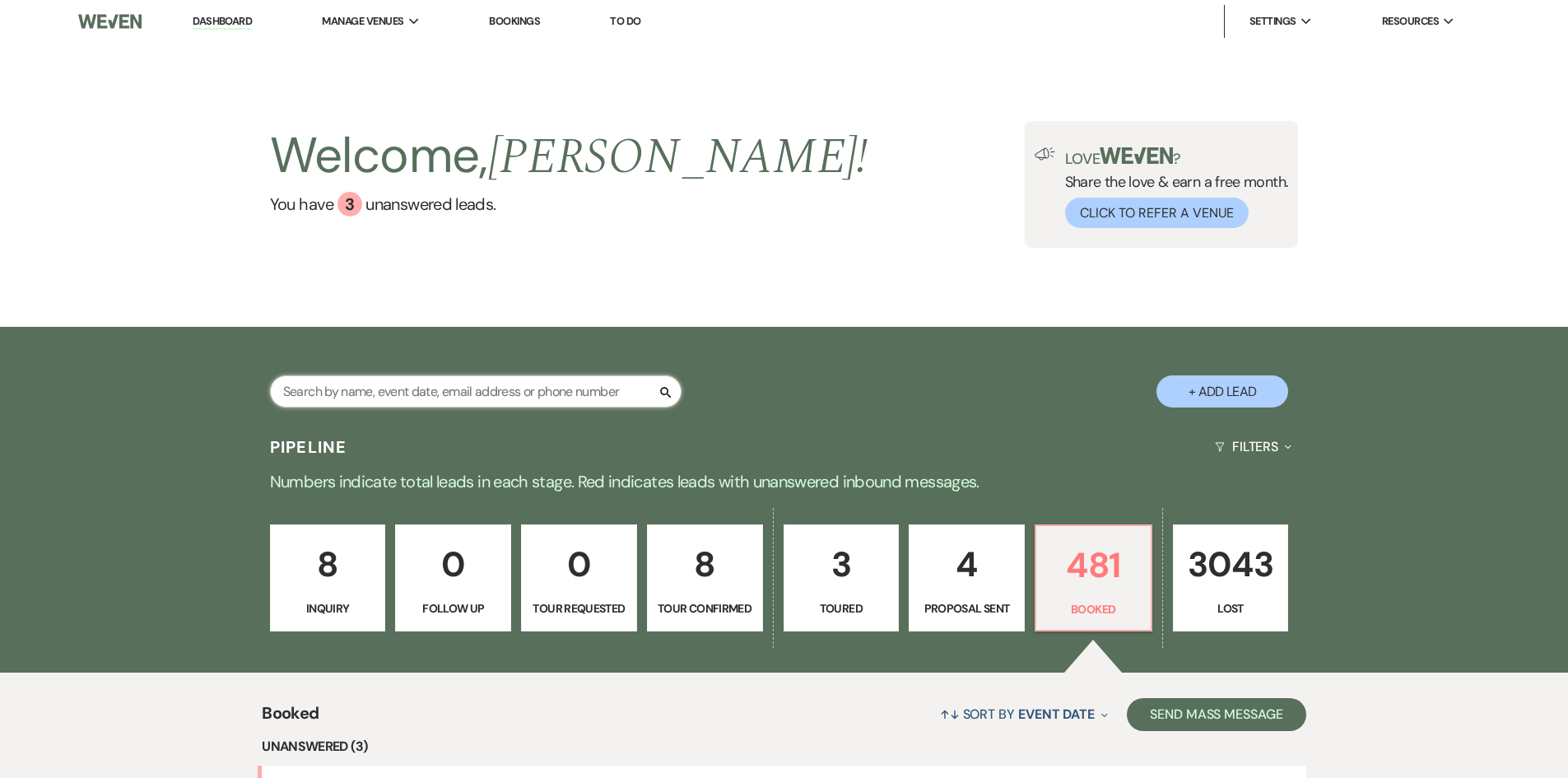
click at [411, 401] on input "text" at bounding box center [475, 392] width 411 height 32
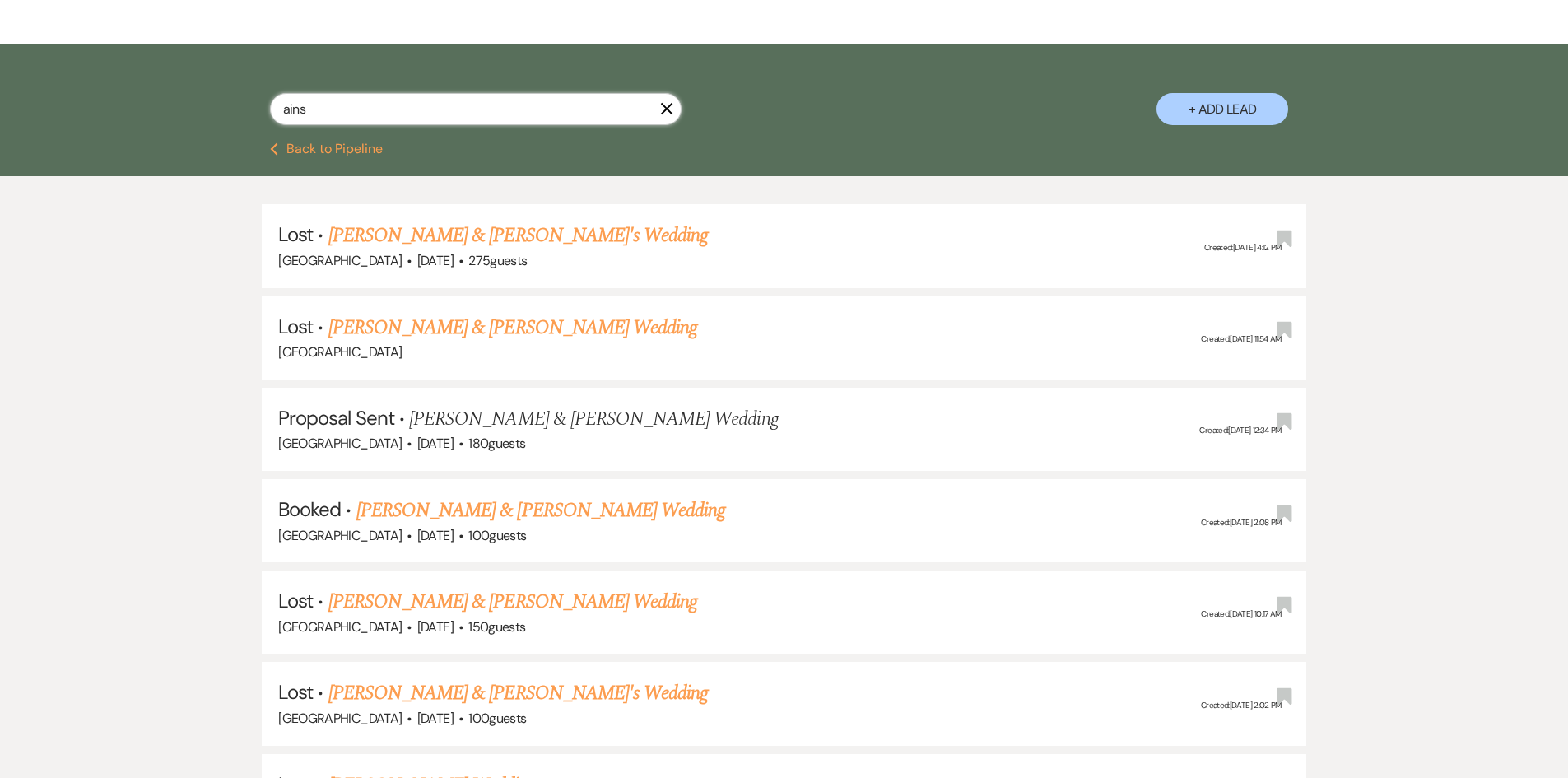
scroll to position [494, 0]
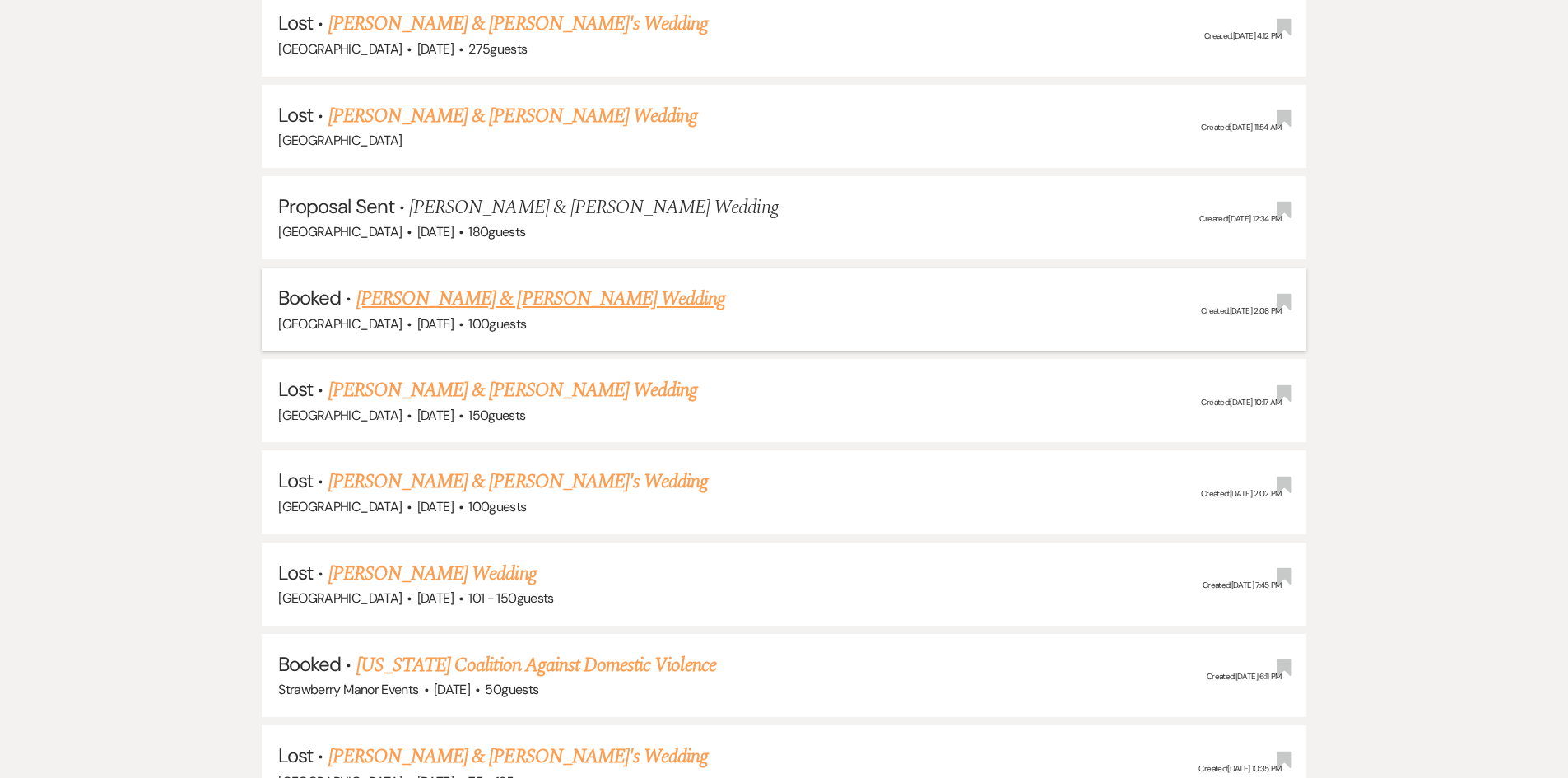
type input "ains"
click at [508, 294] on link "[PERSON_NAME] & [PERSON_NAME] Wedding" at bounding box center [540, 298] width 368 height 30
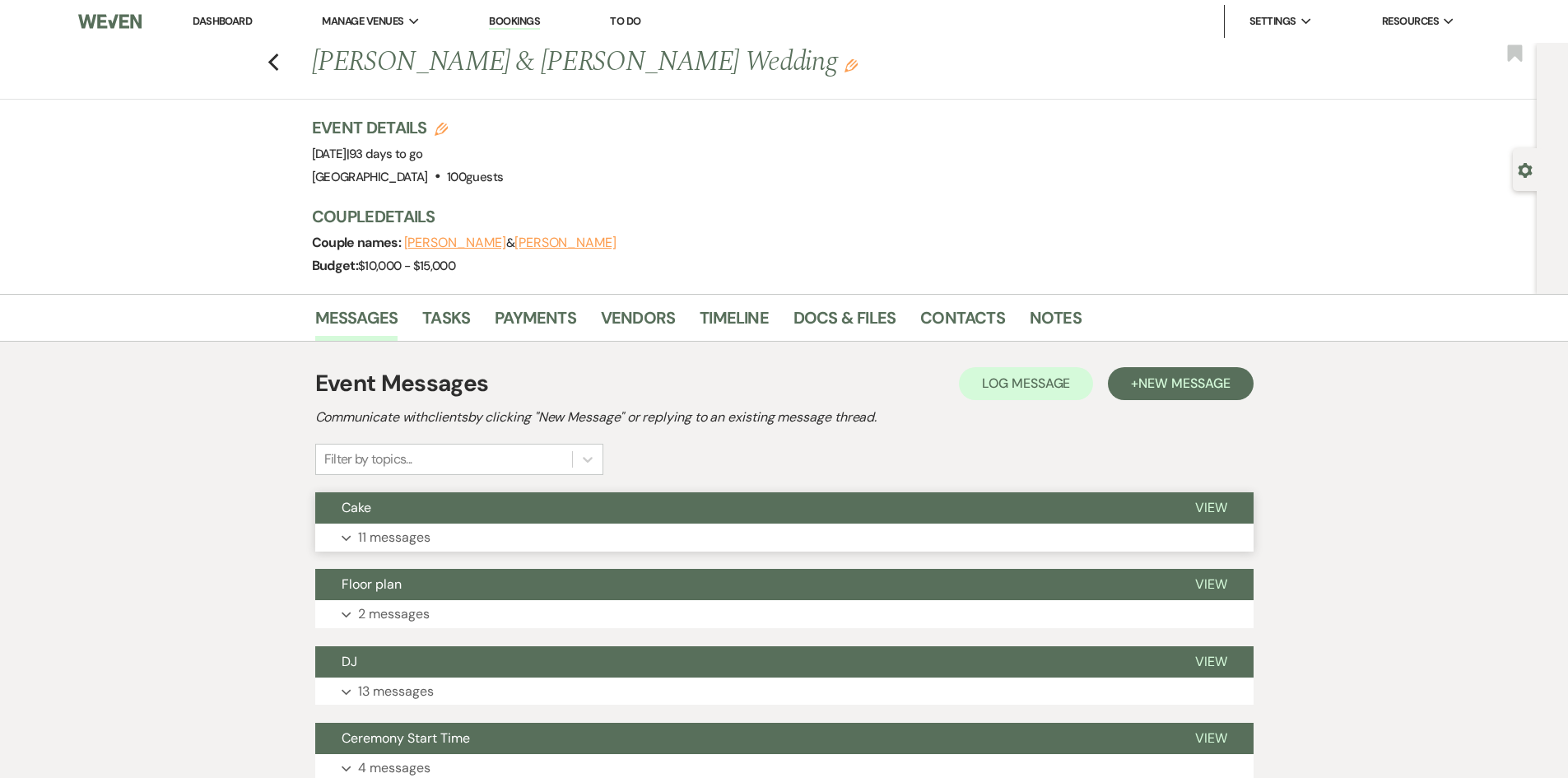
click at [369, 545] on p "11 messages" at bounding box center [394, 538] width 73 height 22
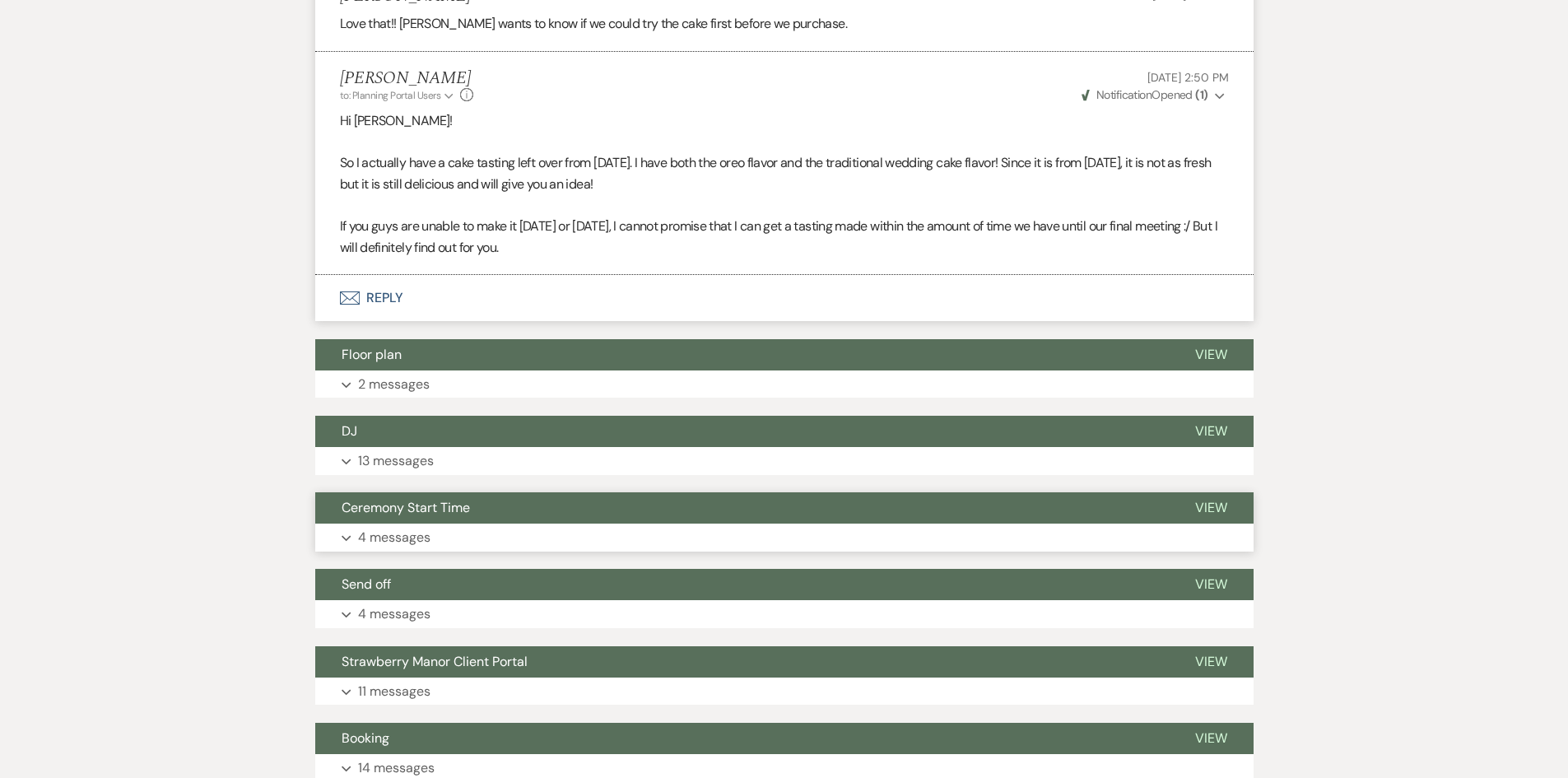
scroll to position [1841, 0]
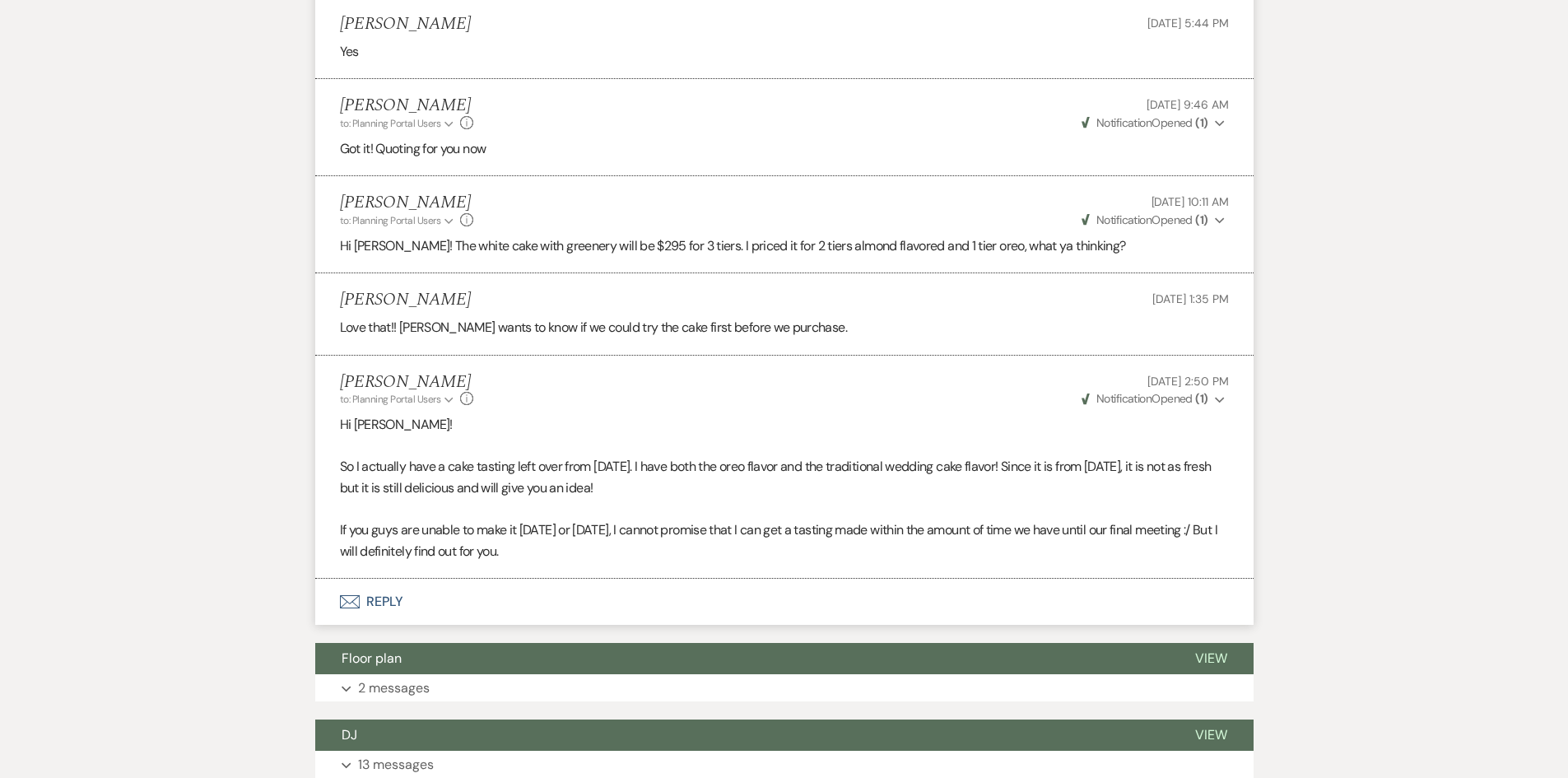
click at [394, 579] on button "Envelope Reply" at bounding box center [784, 601] width 938 height 46
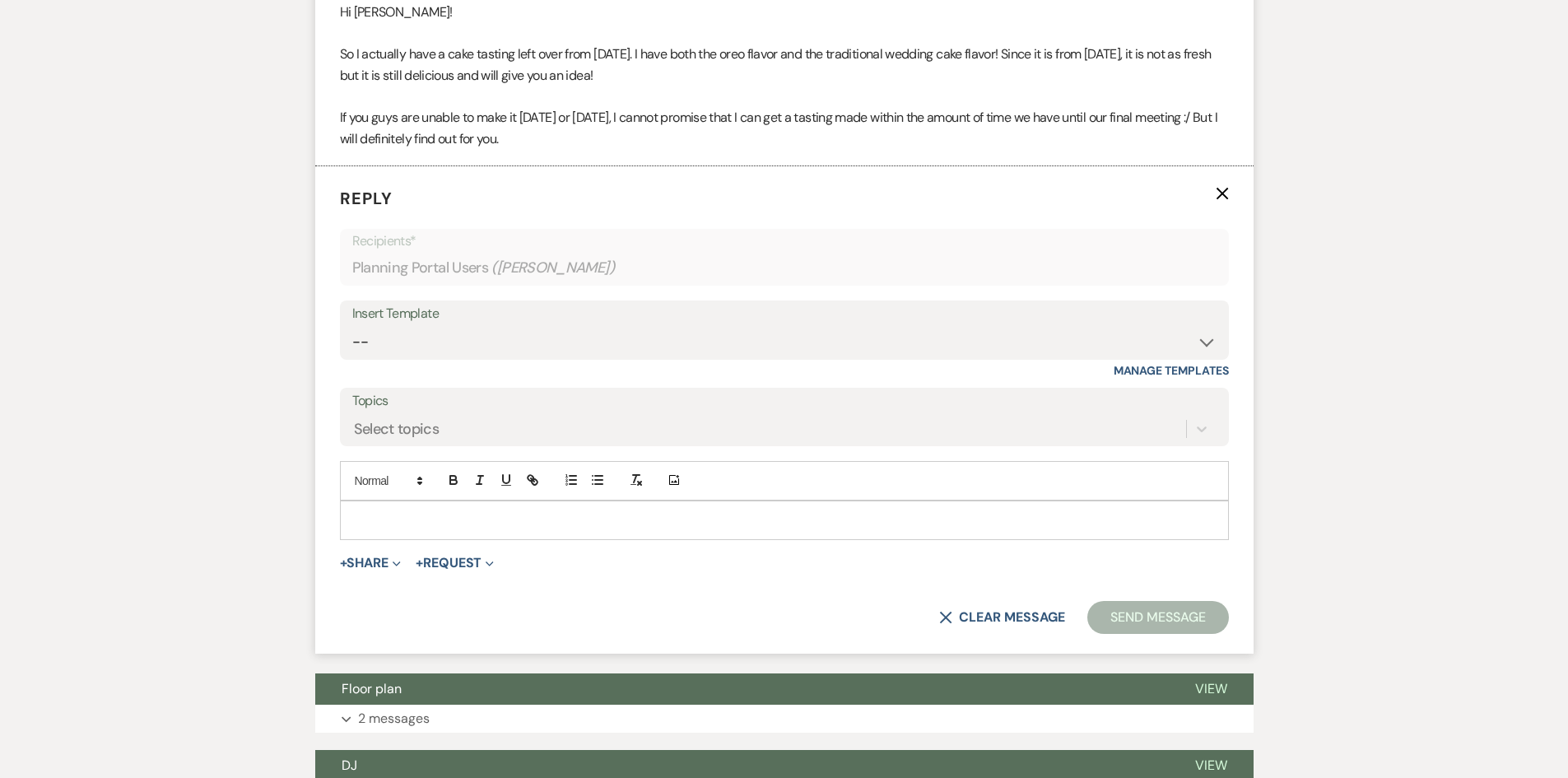
scroll to position [2254, 0]
click at [456, 509] on div at bounding box center [784, 519] width 887 height 38
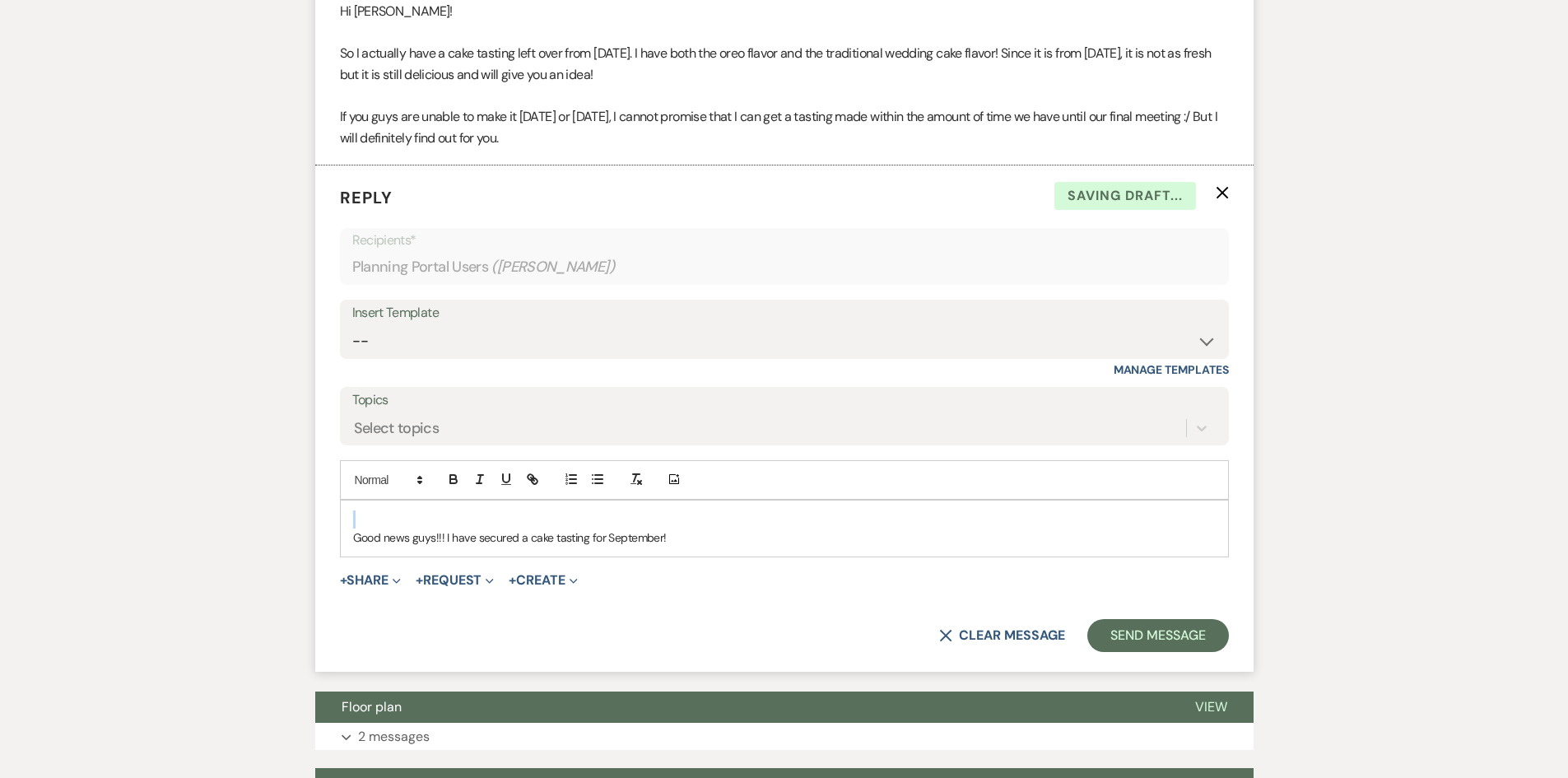
drag, startPoint x: 348, startPoint y: 518, endPoint x: 342, endPoint y: 496, distance: 22.8
click at [342, 500] on div "Good news guys!!! I have secured a cake tasting for September!" at bounding box center [784, 528] width 887 height 56
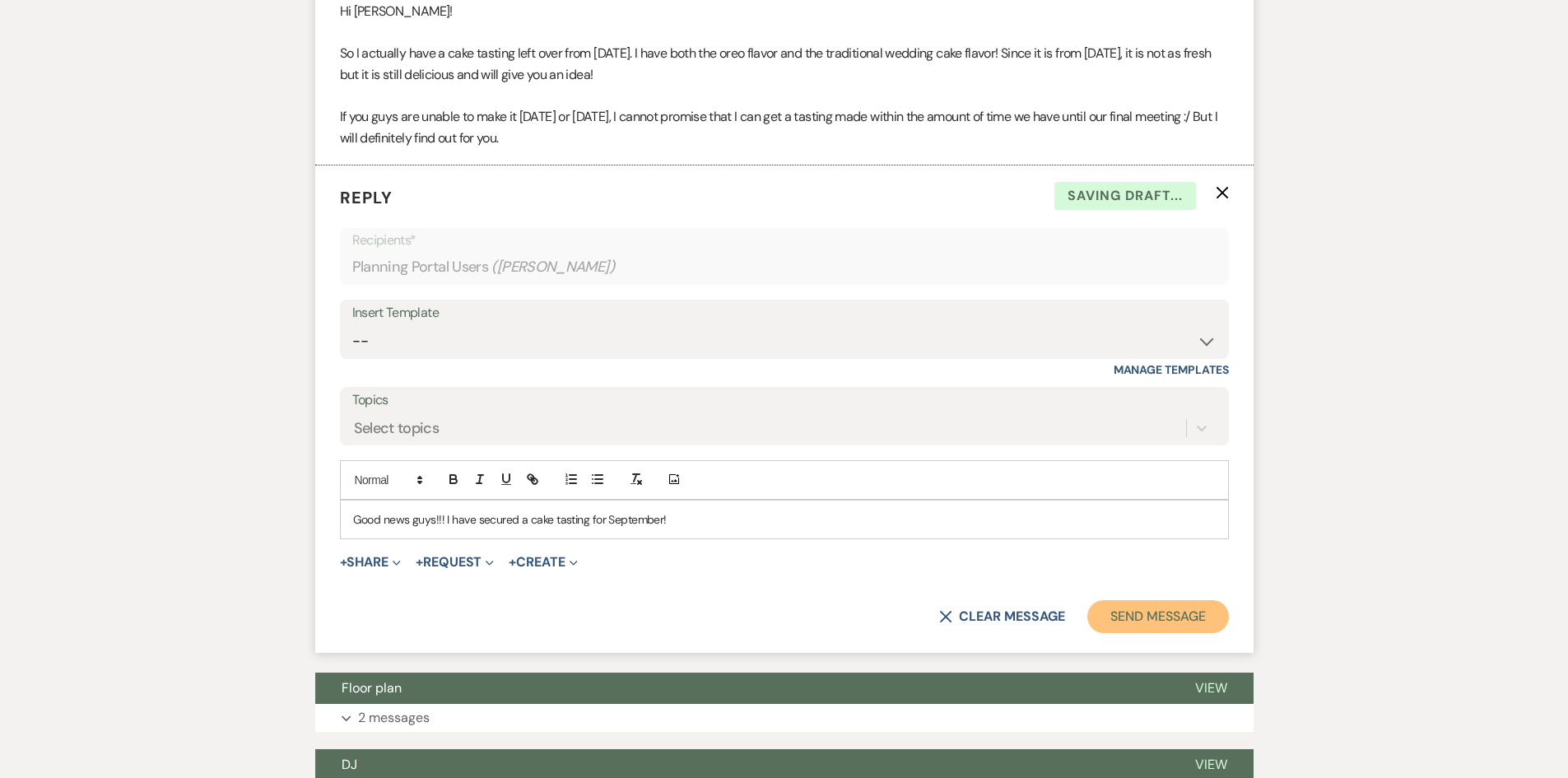
click at [1142, 601] on button "Send Message" at bounding box center [1157, 617] width 141 height 33
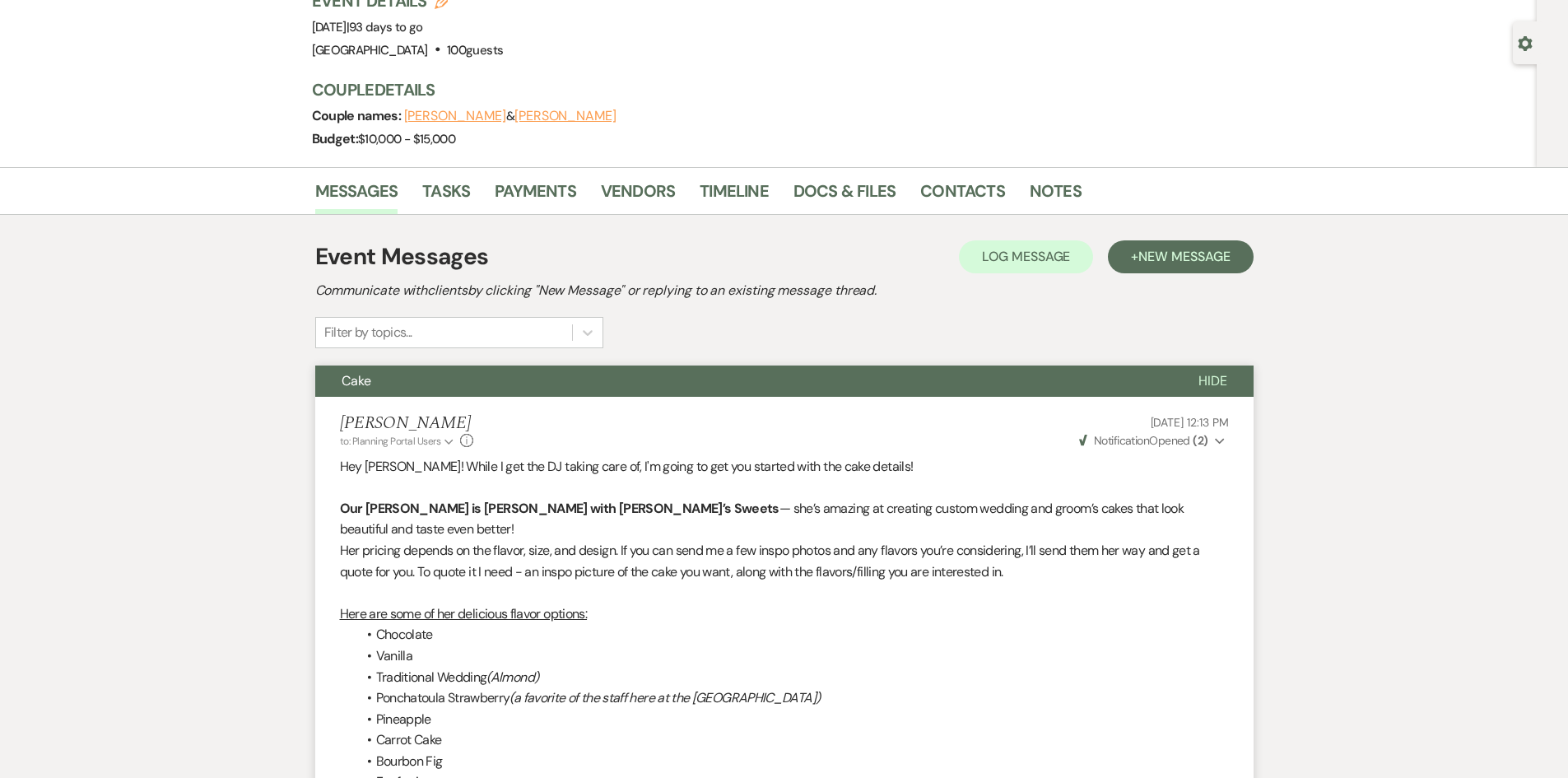
scroll to position [0, 0]
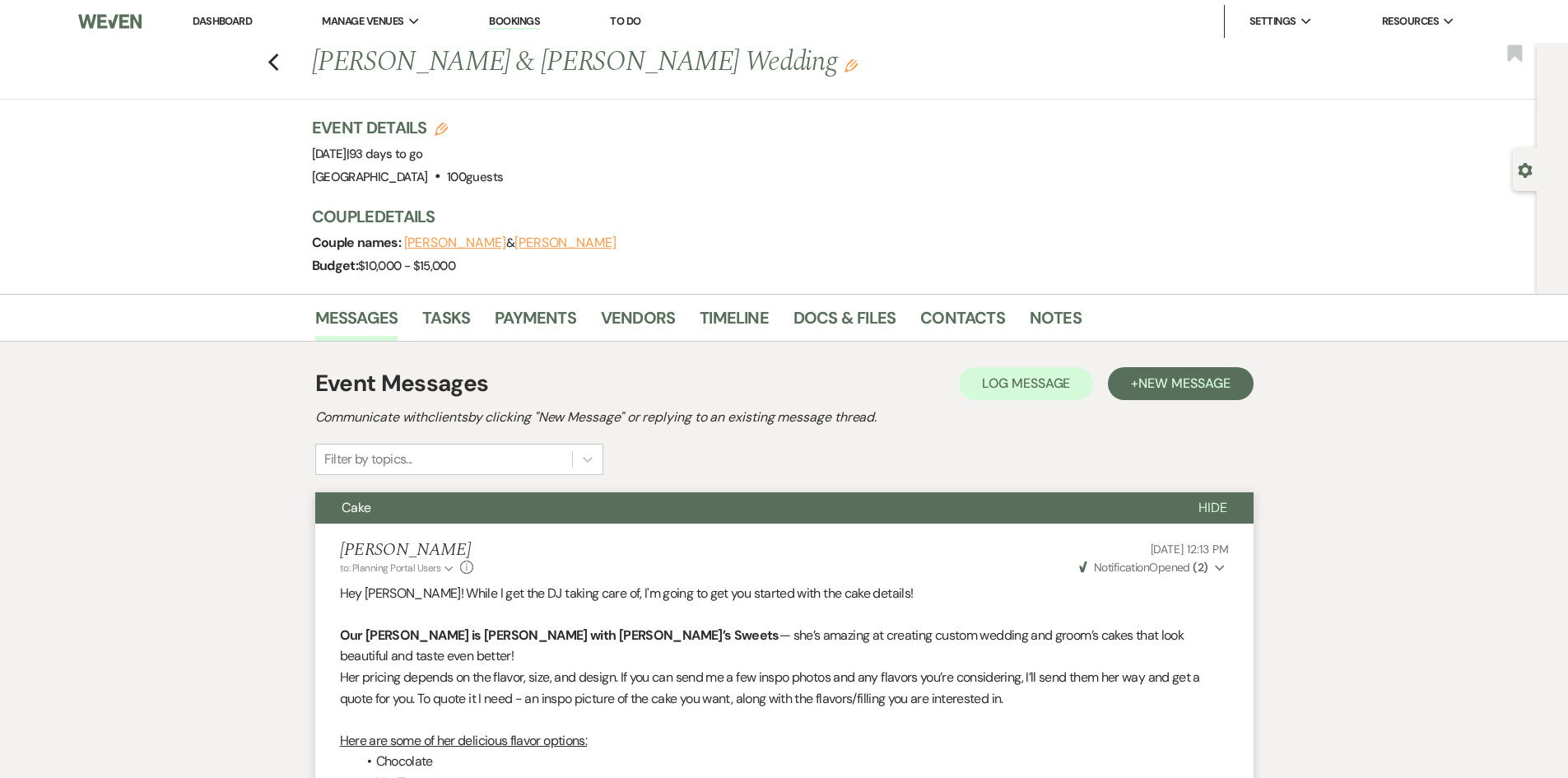
click at [231, 18] on link "Dashboard" at bounding box center [222, 22] width 59 height 14
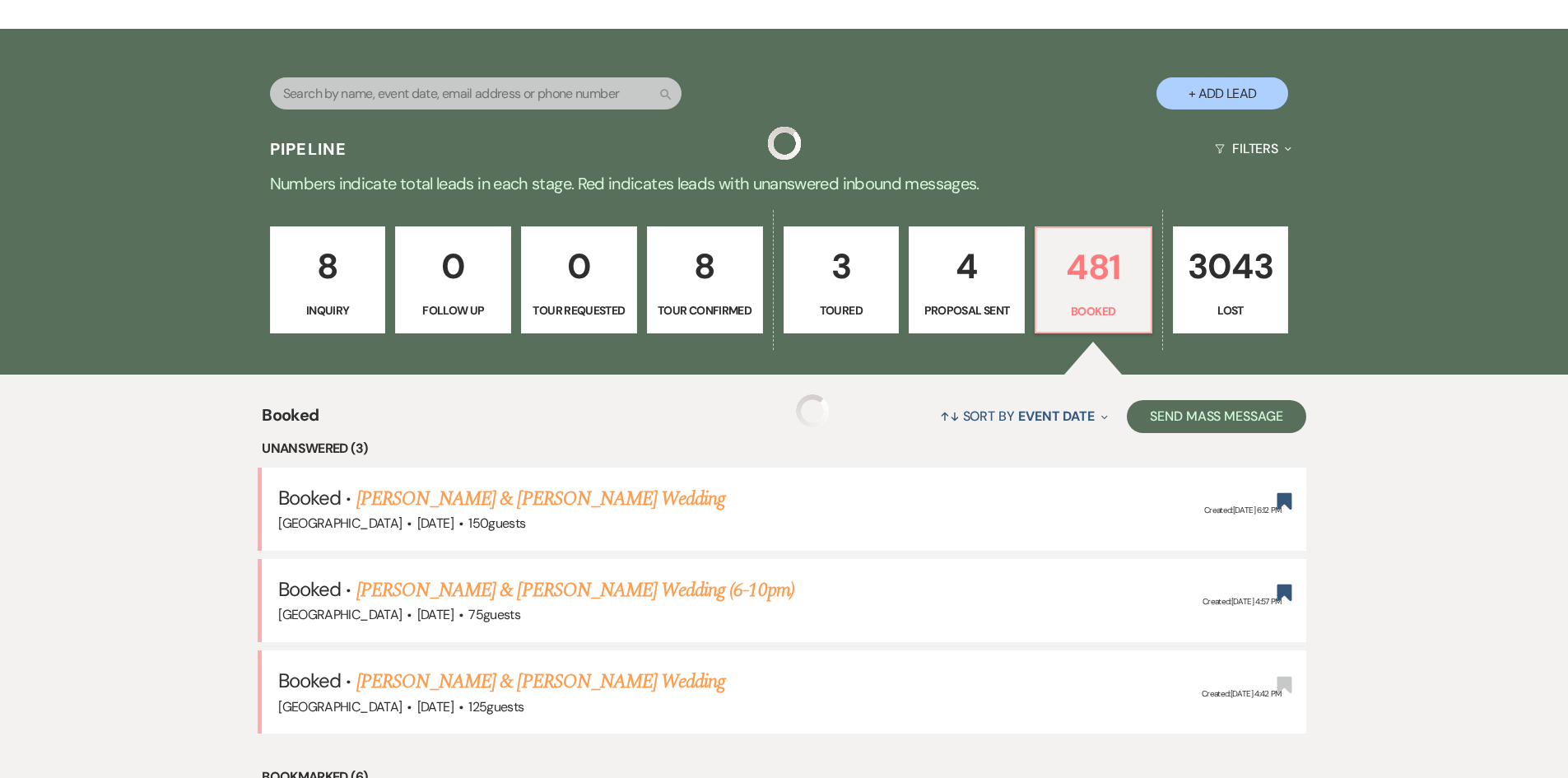
scroll to position [494, 0]
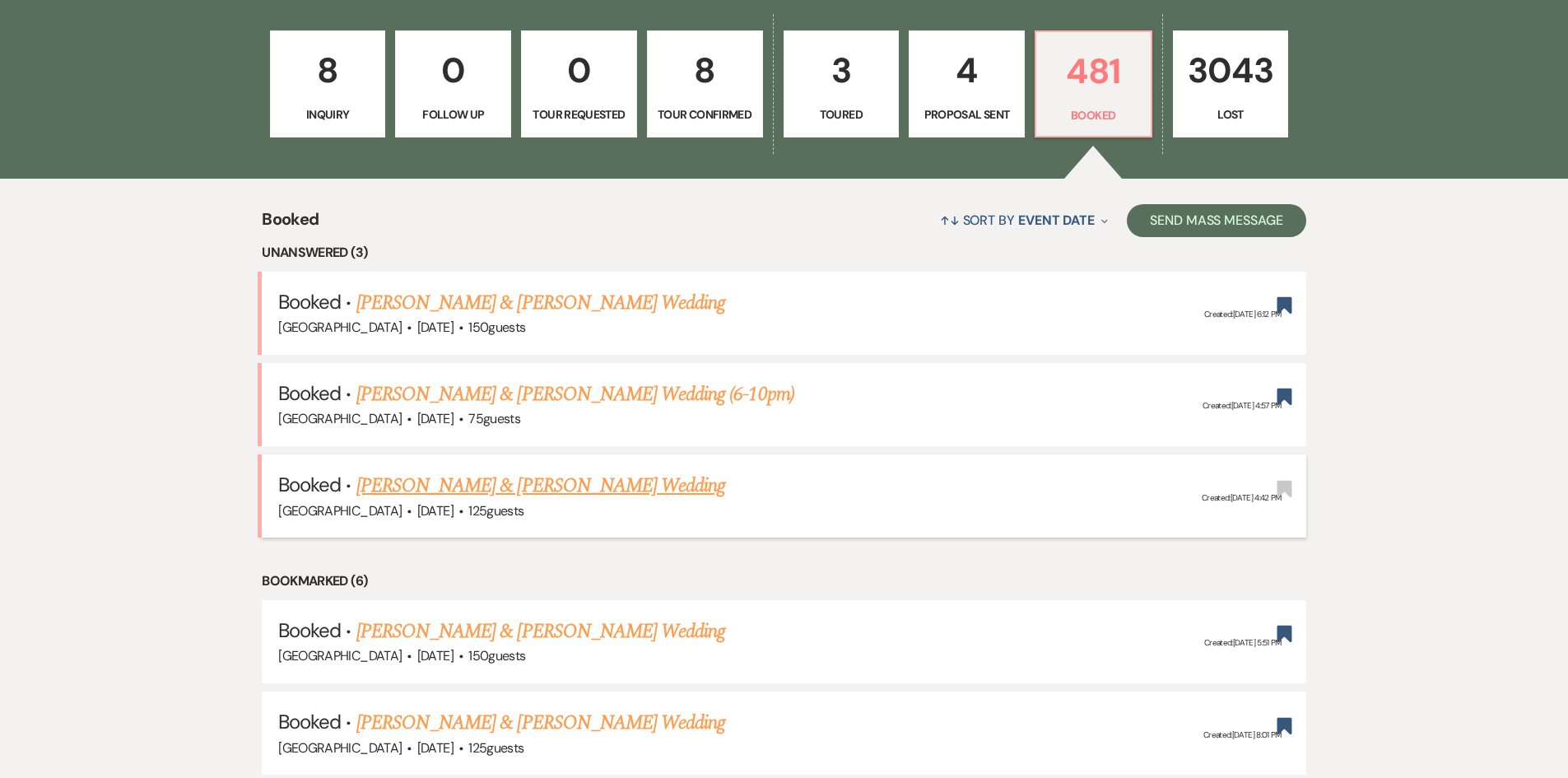
drag, startPoint x: 150, startPoint y: 220, endPoint x: 799, endPoint y: 523, distance: 716.2
click at [457, 480] on link "[PERSON_NAME] & [PERSON_NAME] Wedding" at bounding box center [540, 485] width 368 height 30
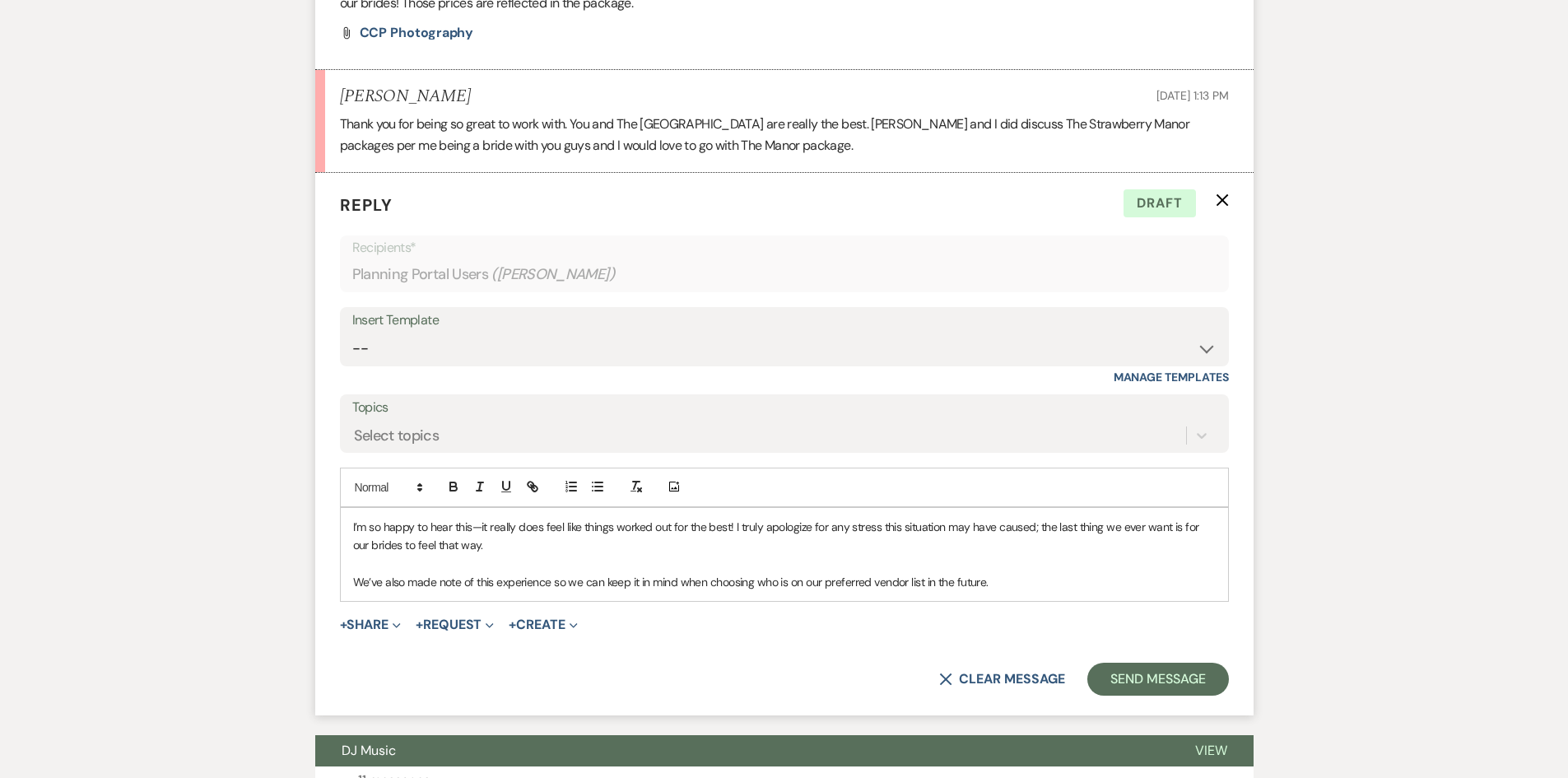
scroll to position [5320, 0]
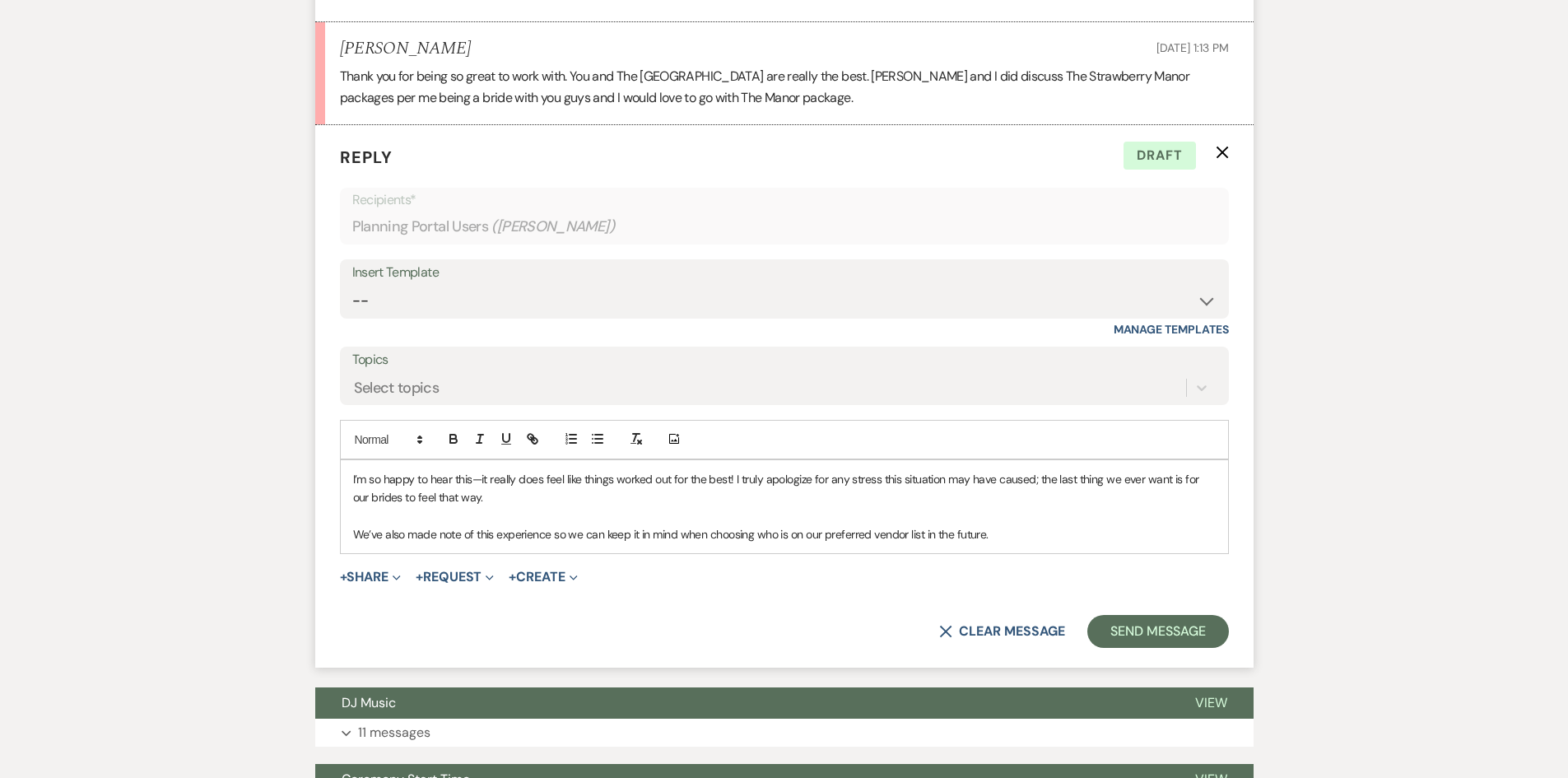
click at [1043, 543] on p "We’ve also made note of this experience so we can keep it in mind when choosing…" at bounding box center [784, 534] width 862 height 18
